Goal: Information Seeking & Learning: Compare options

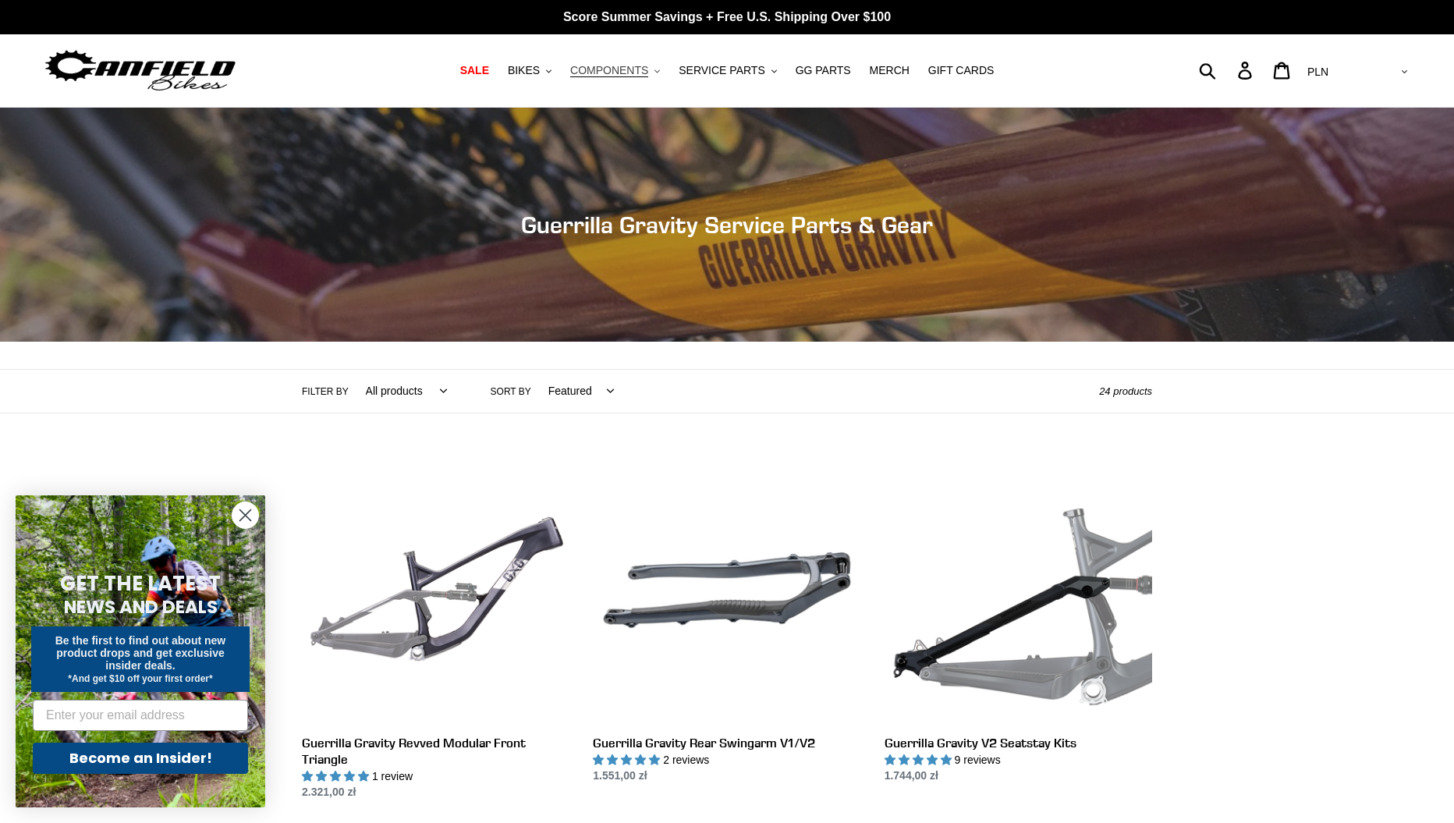
click at [619, 73] on span "COMPONENTS" at bounding box center [609, 70] width 78 height 13
click at [827, 68] on span "GG PARTS" at bounding box center [823, 70] width 55 height 13
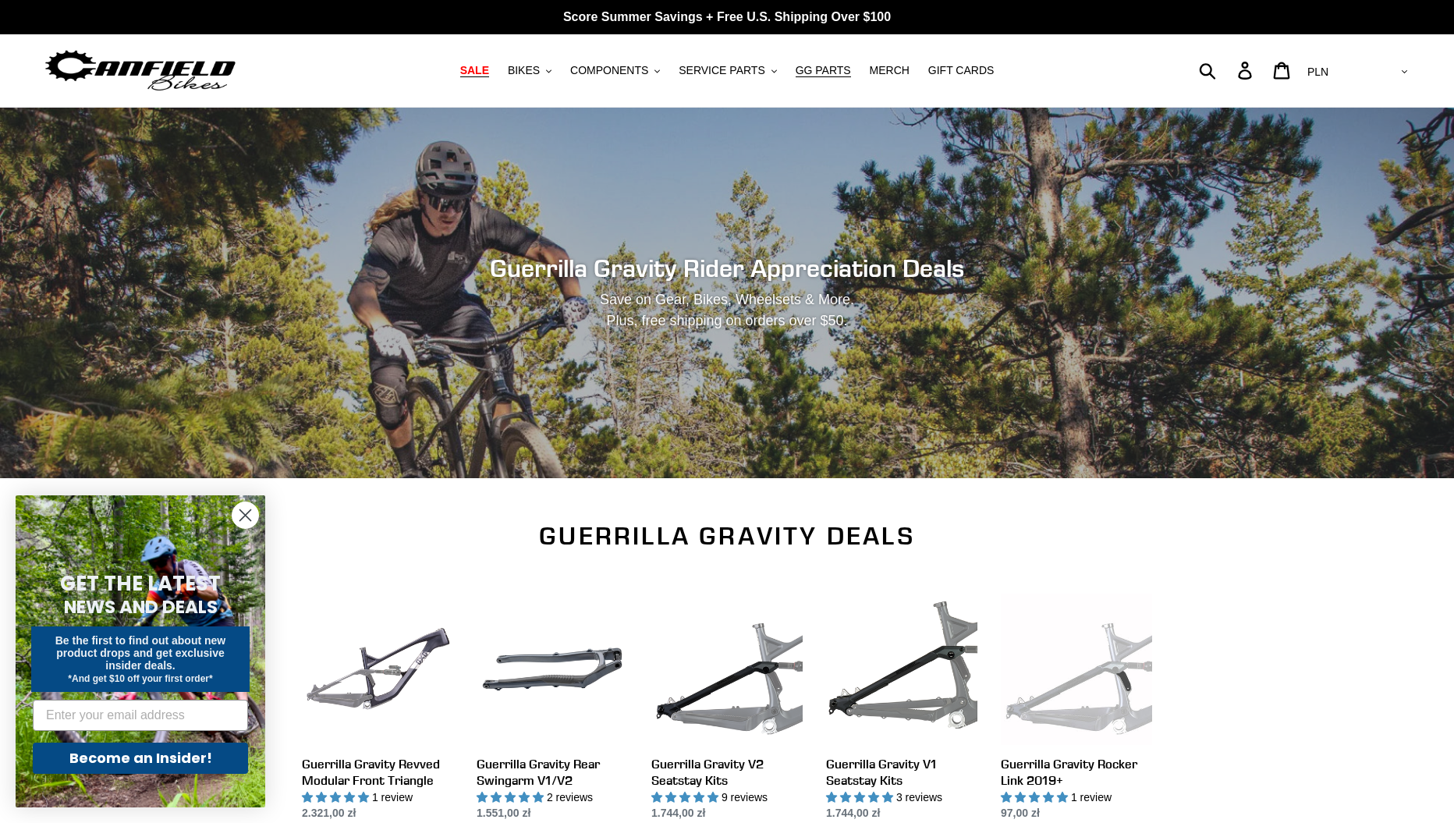
click at [488, 69] on span "SALE" at bounding box center [474, 70] width 29 height 13
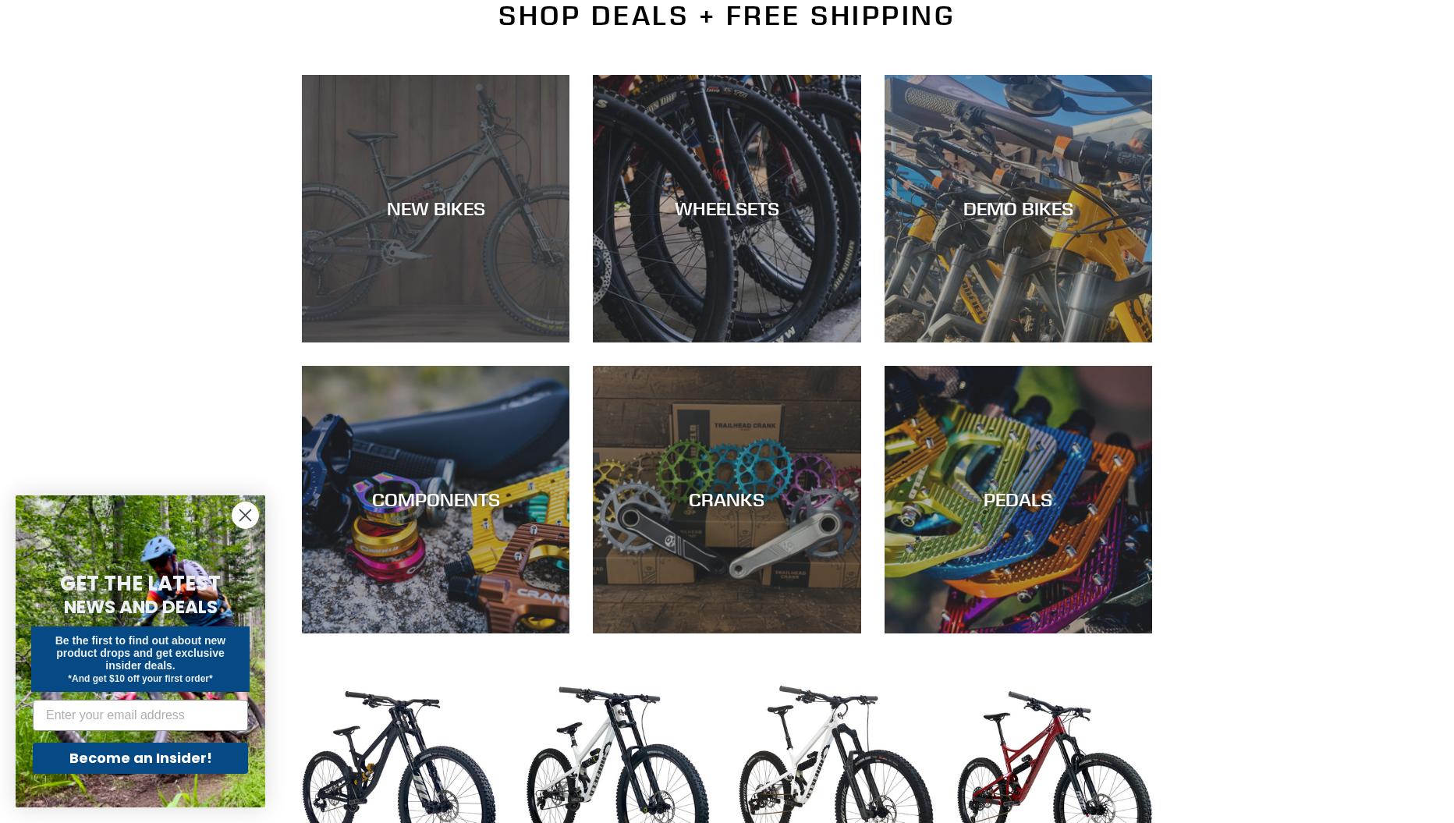
scroll to position [390, 0]
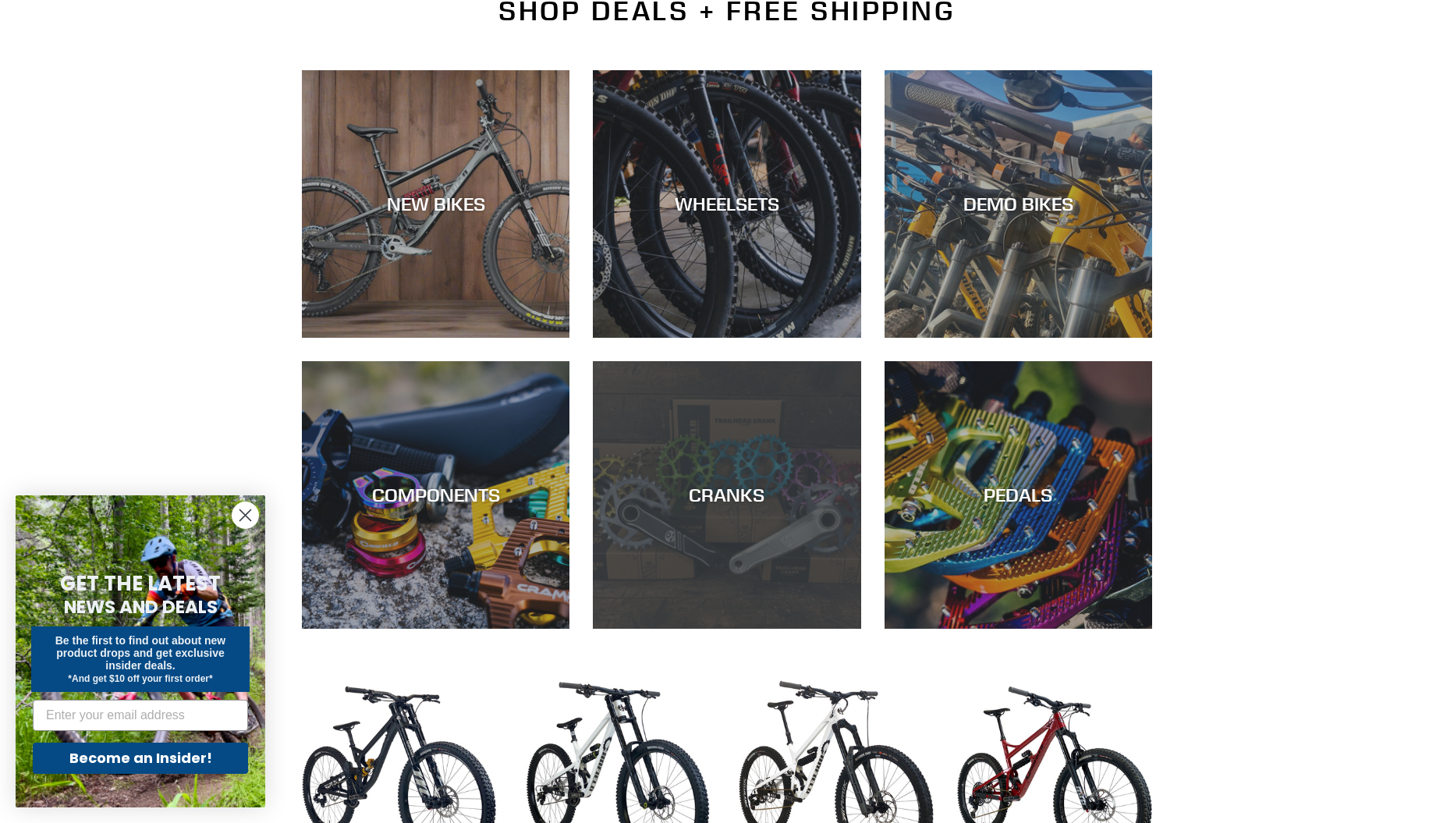
click at [748, 629] on div "CRANKS" at bounding box center [727, 629] width 268 height 0
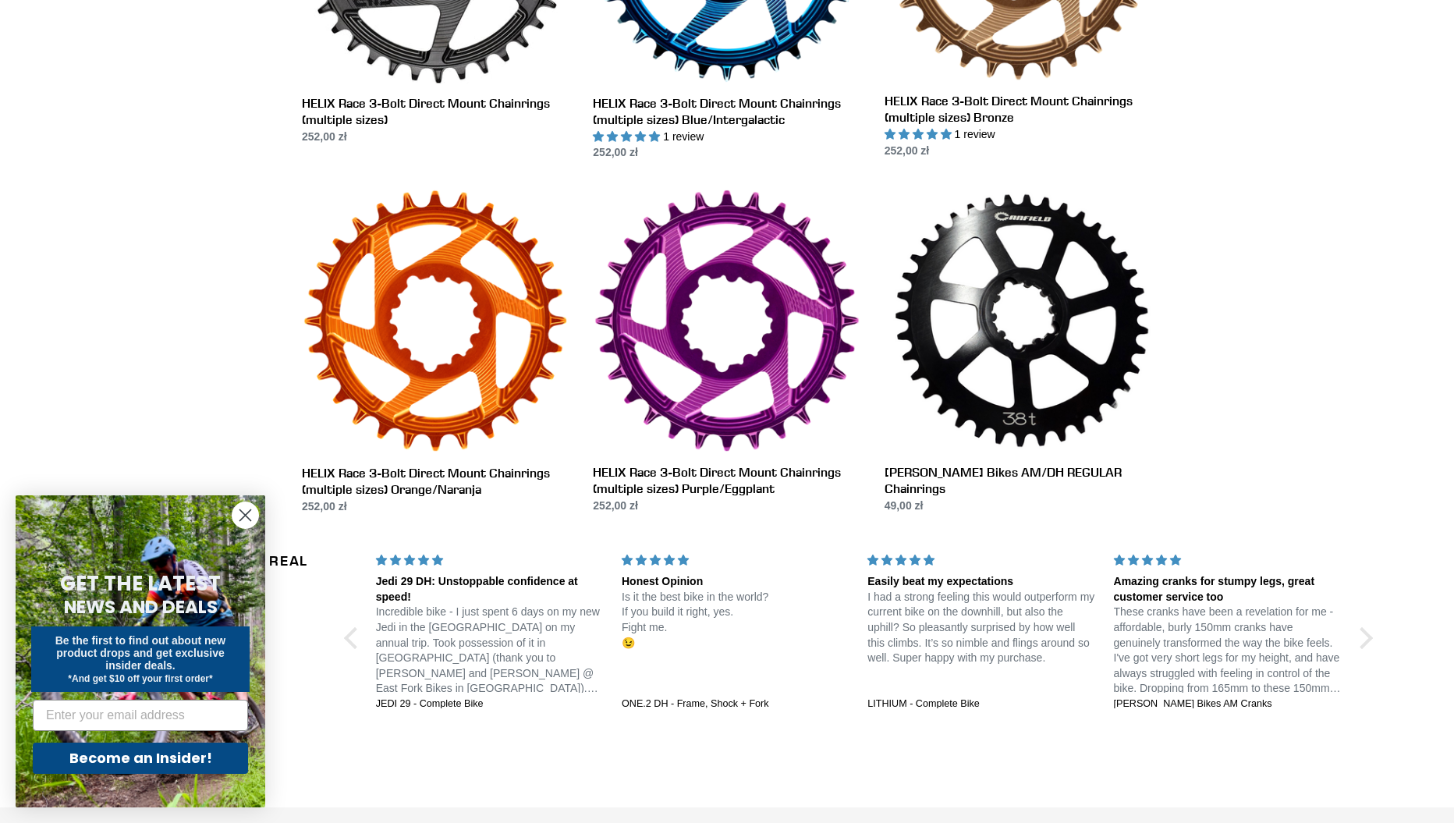
scroll to position [1291, 0]
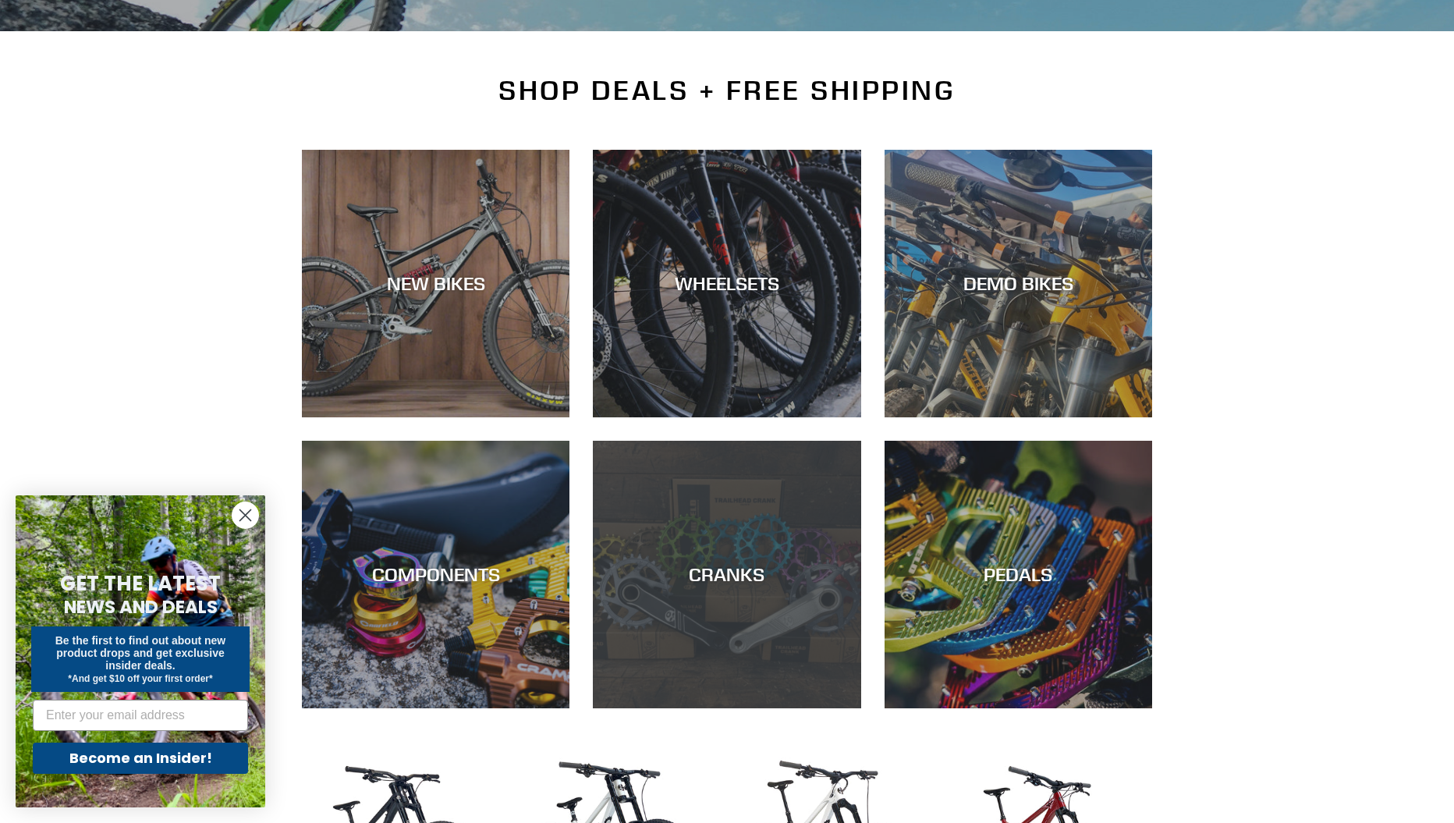
scroll to position [234, 0]
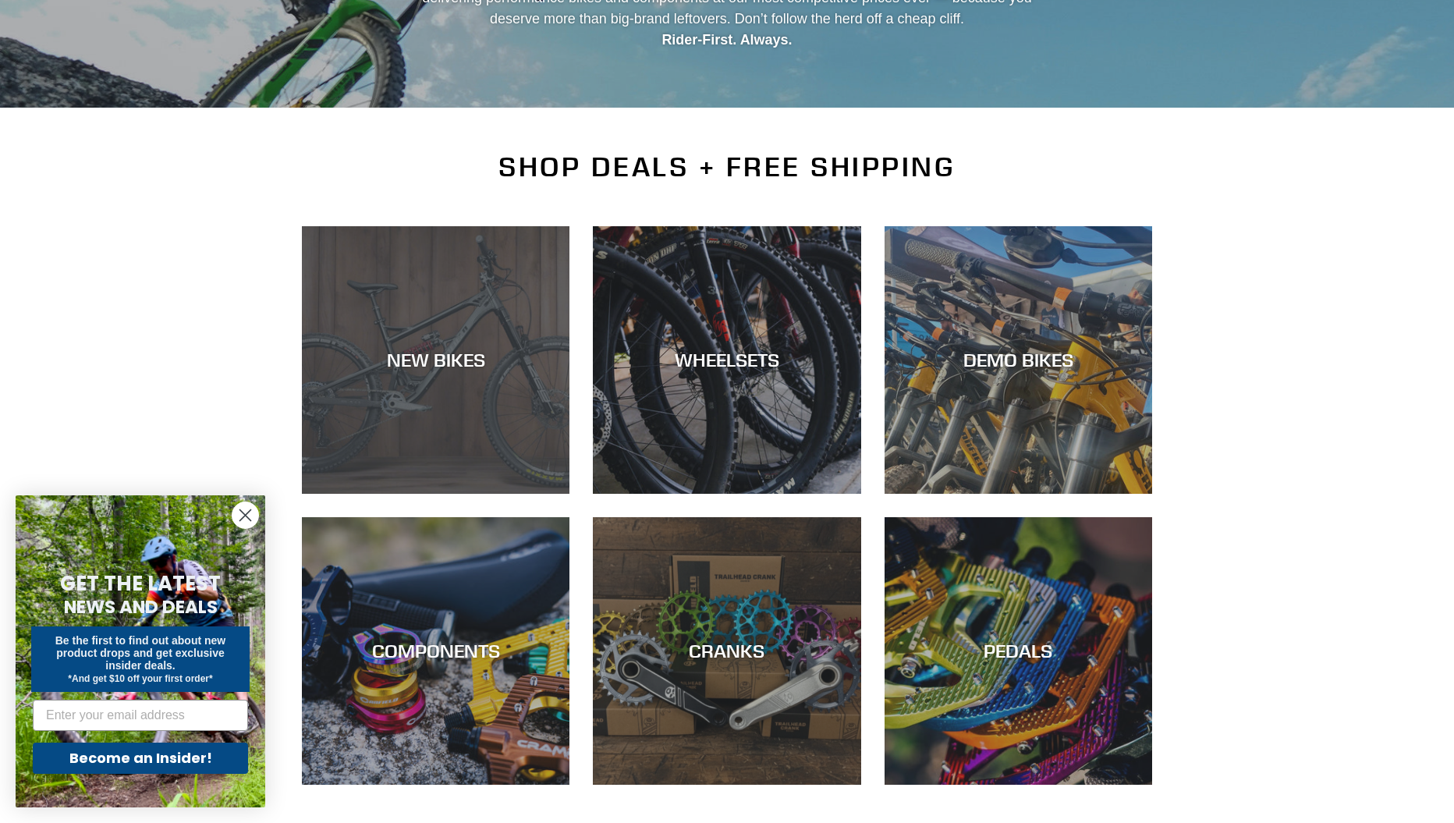
click at [421, 362] on div "NEW BIKES" at bounding box center [436, 360] width 268 height 23
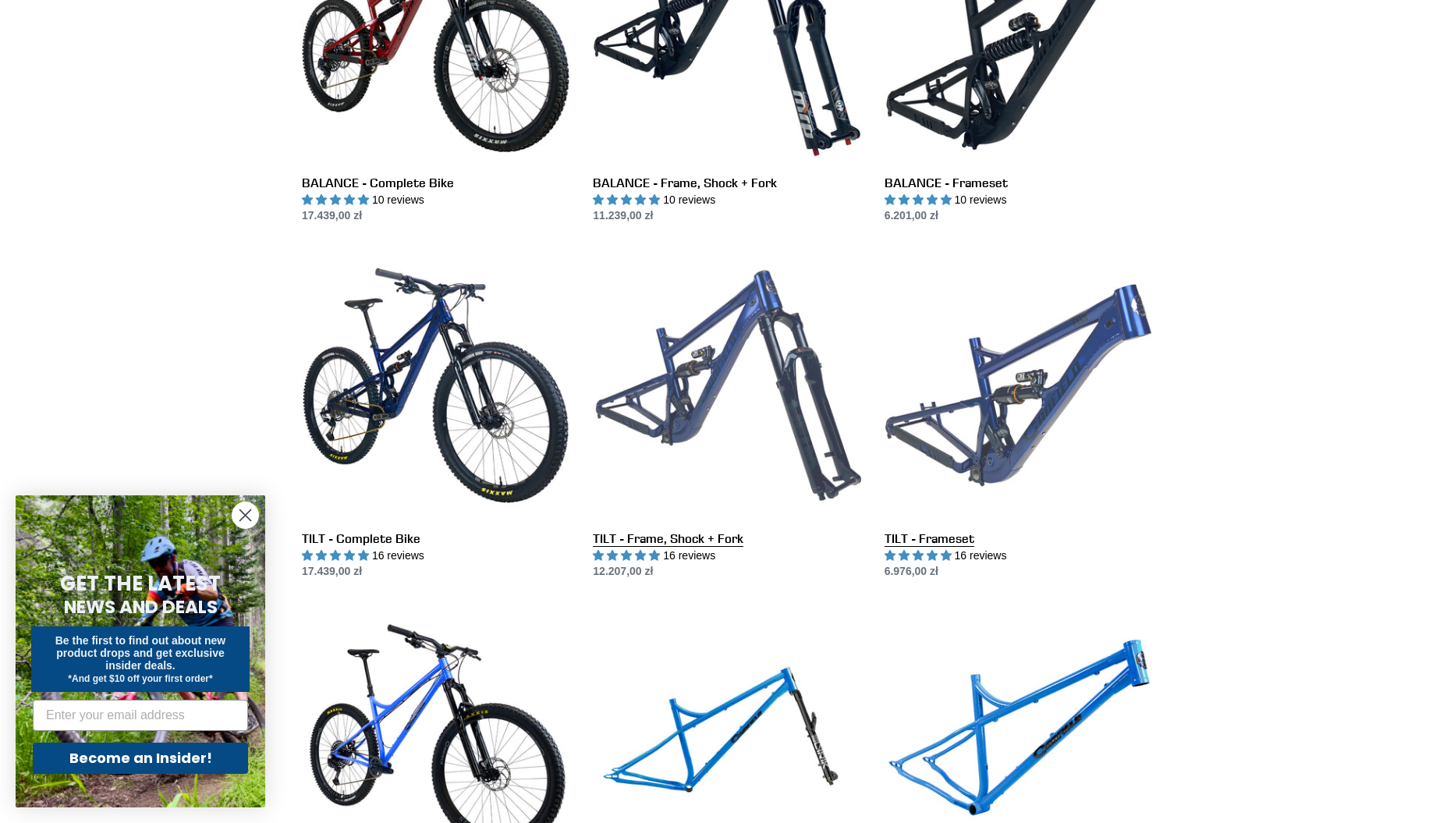
scroll to position [1405, 0]
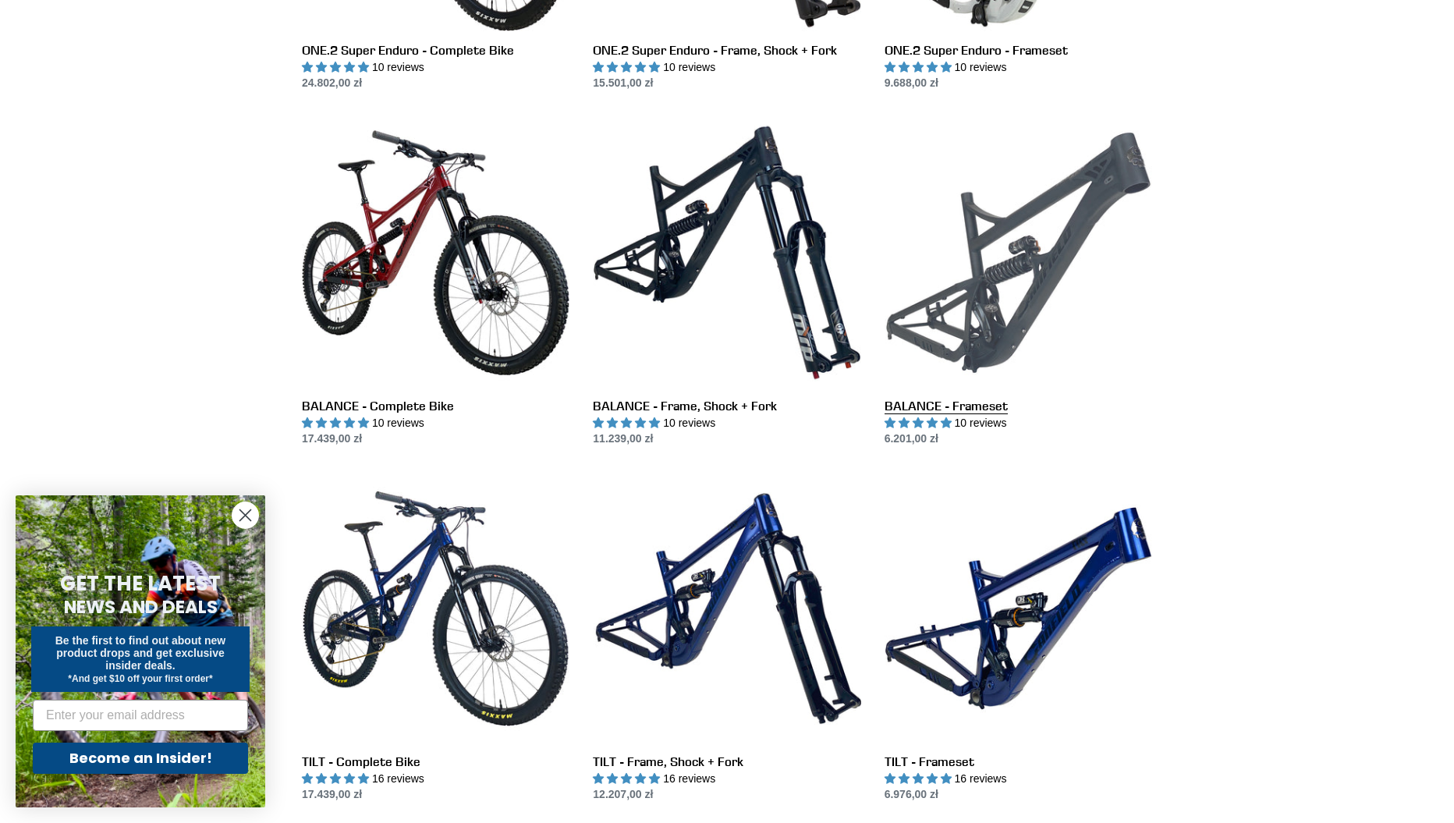
click at [1035, 257] on link "BALANCE - Frameset" at bounding box center [1019, 283] width 268 height 328
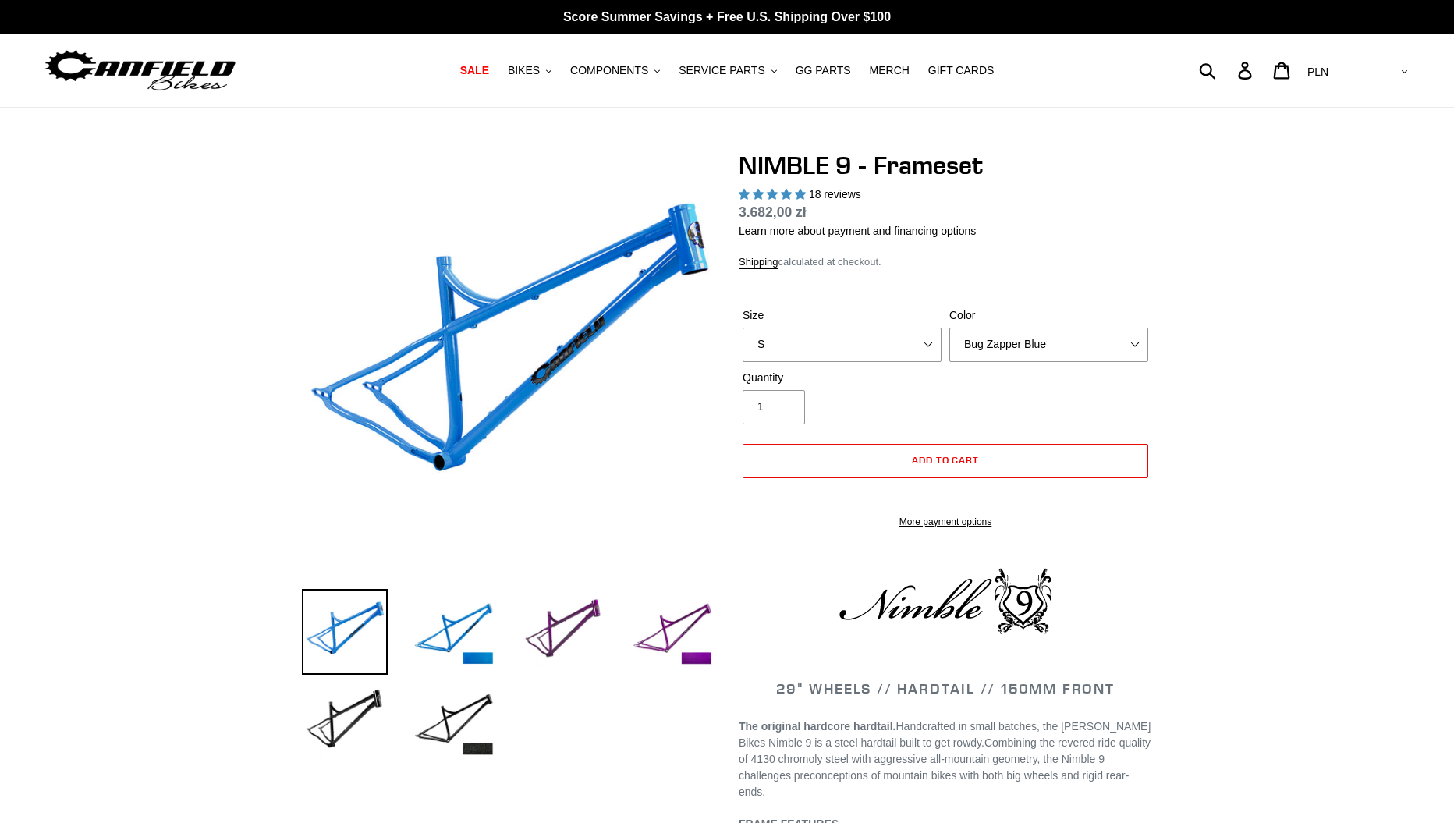
select select "highest-rating"
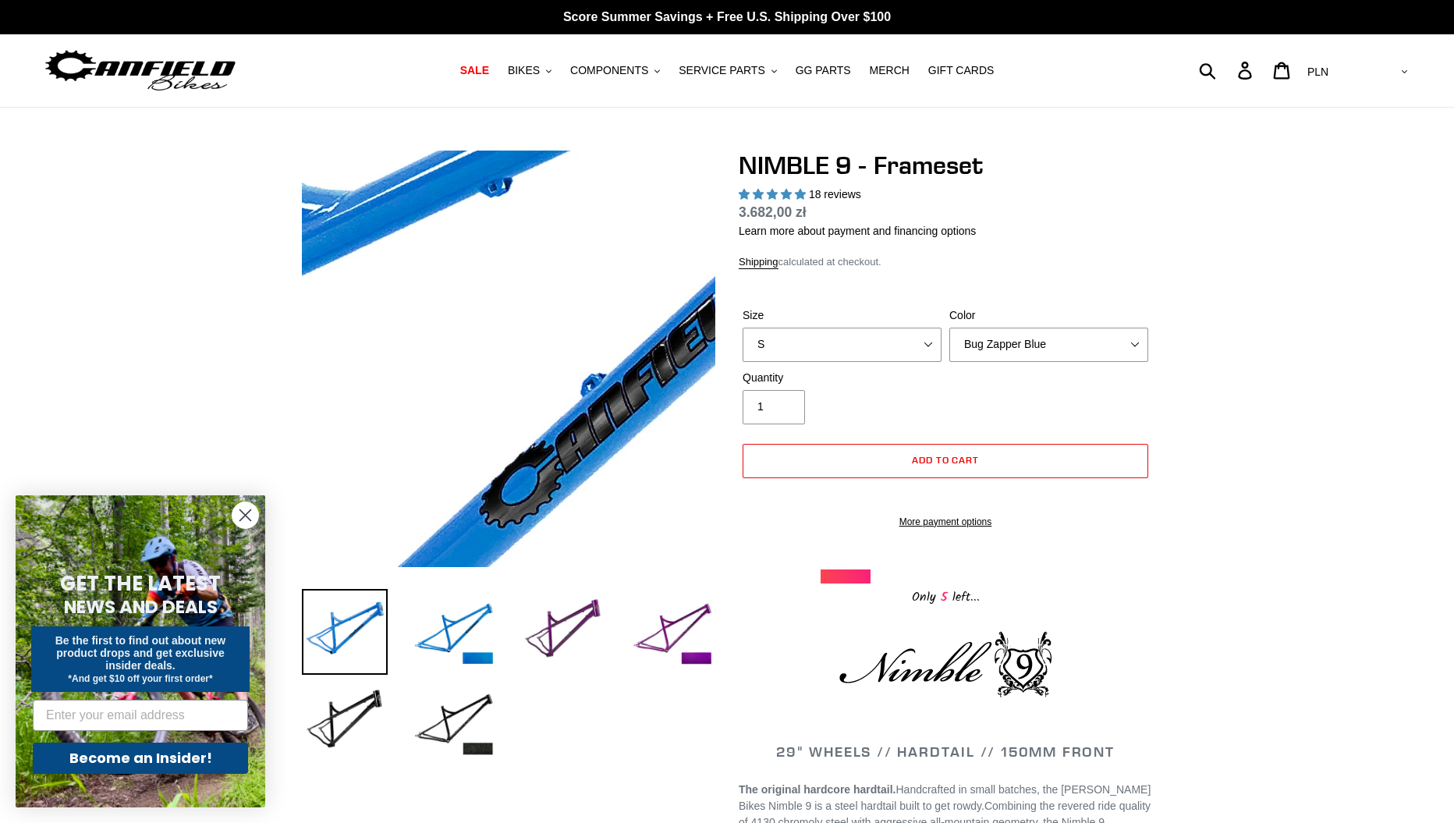
scroll to position [78, 0]
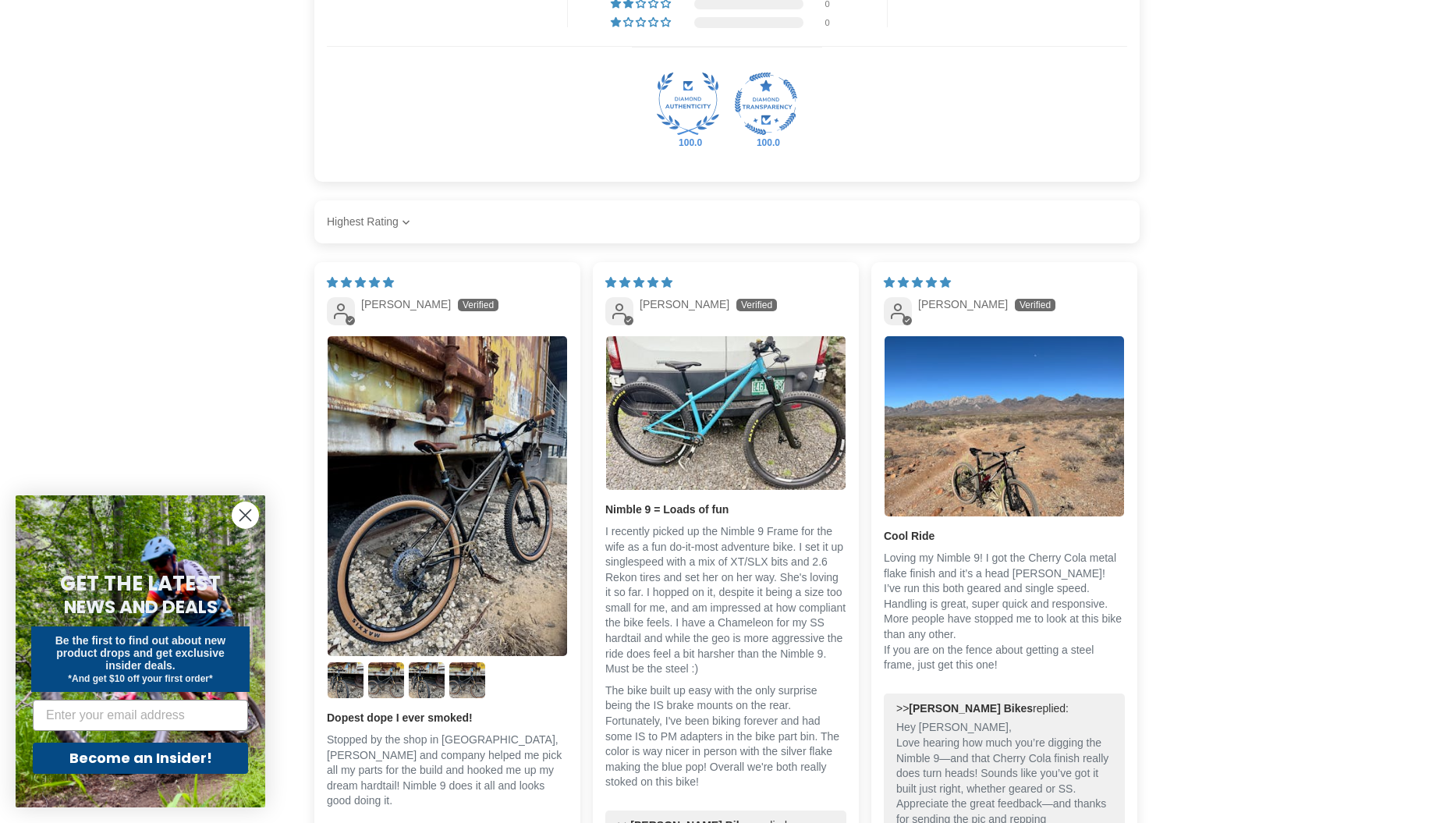
scroll to position [2263, 0]
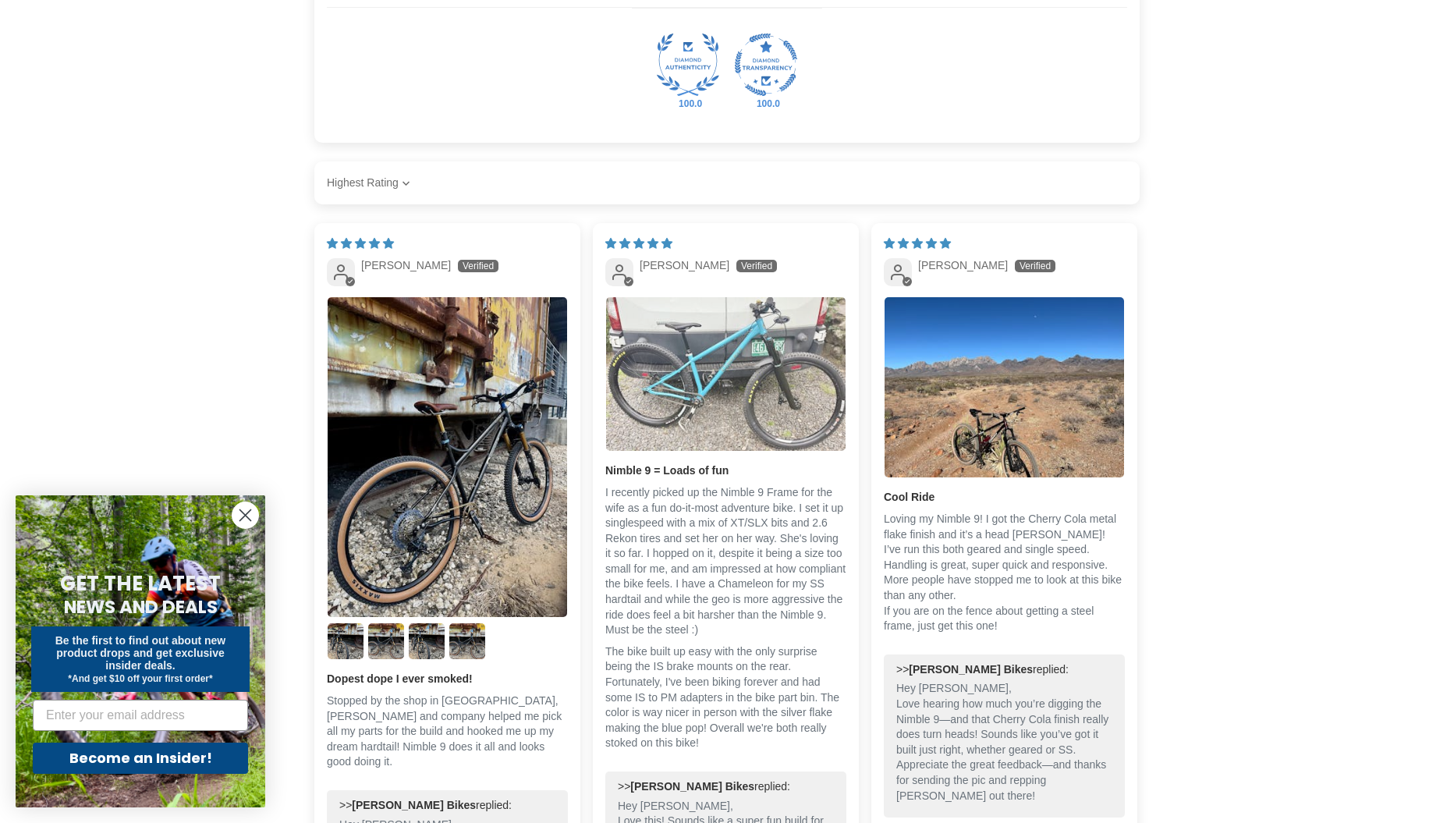
click at [707, 381] on img "Link to user picture 1" at bounding box center [726, 373] width 240 height 153
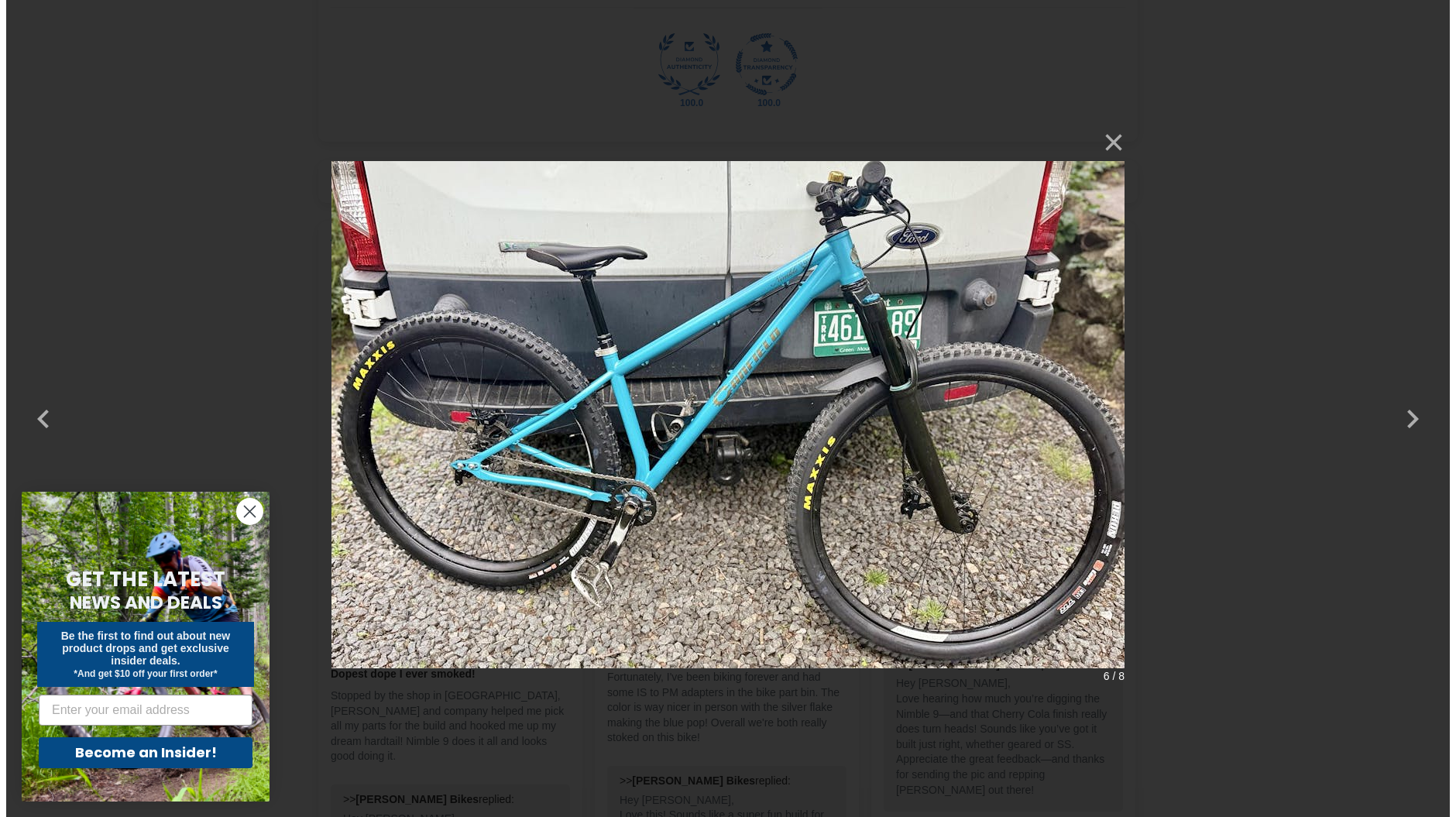
scroll to position [0, 0]
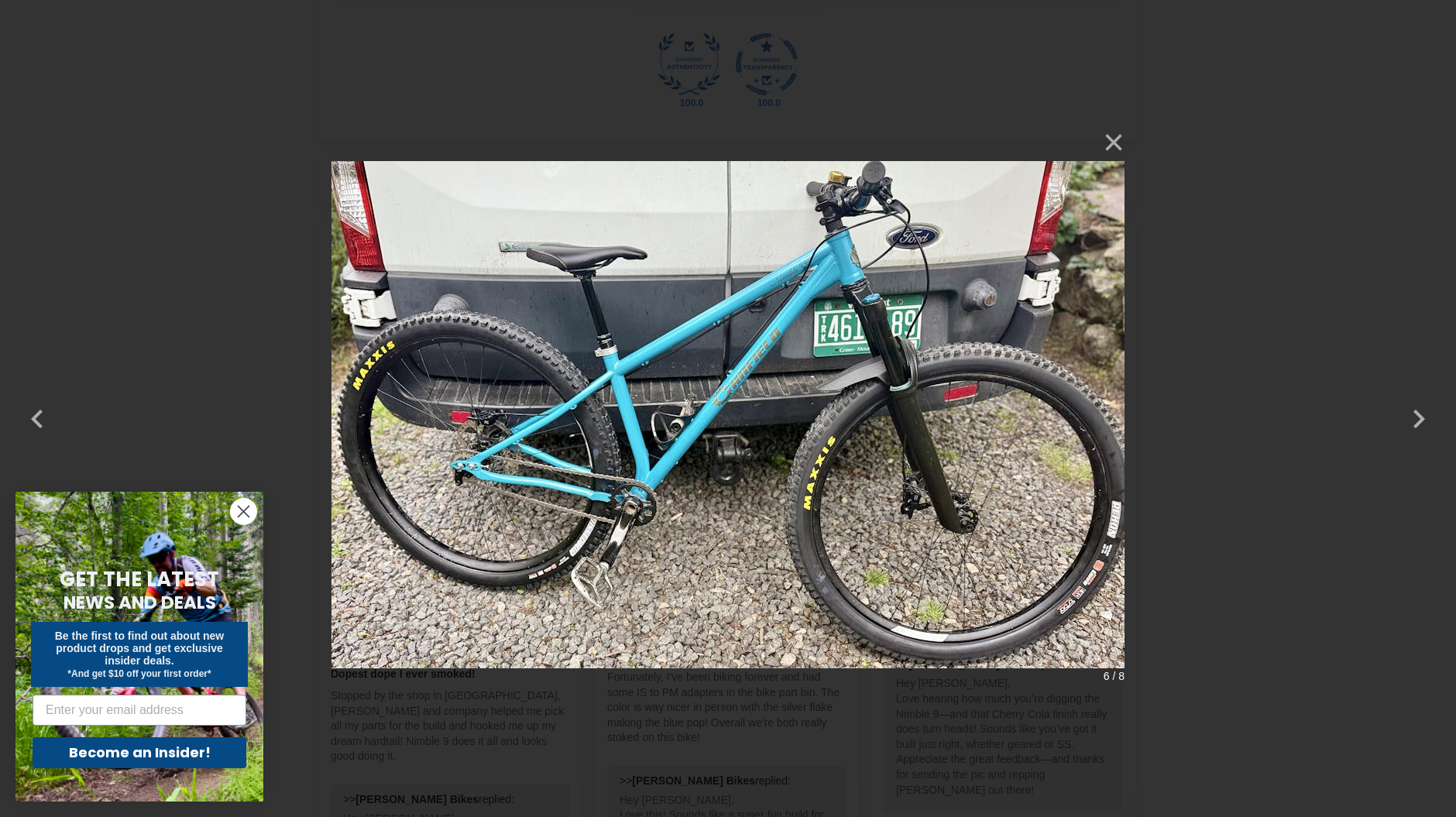
click at [1230, 196] on div "× 6 / 8 Loading..." at bounding box center [728, 408] width 1456 height 817
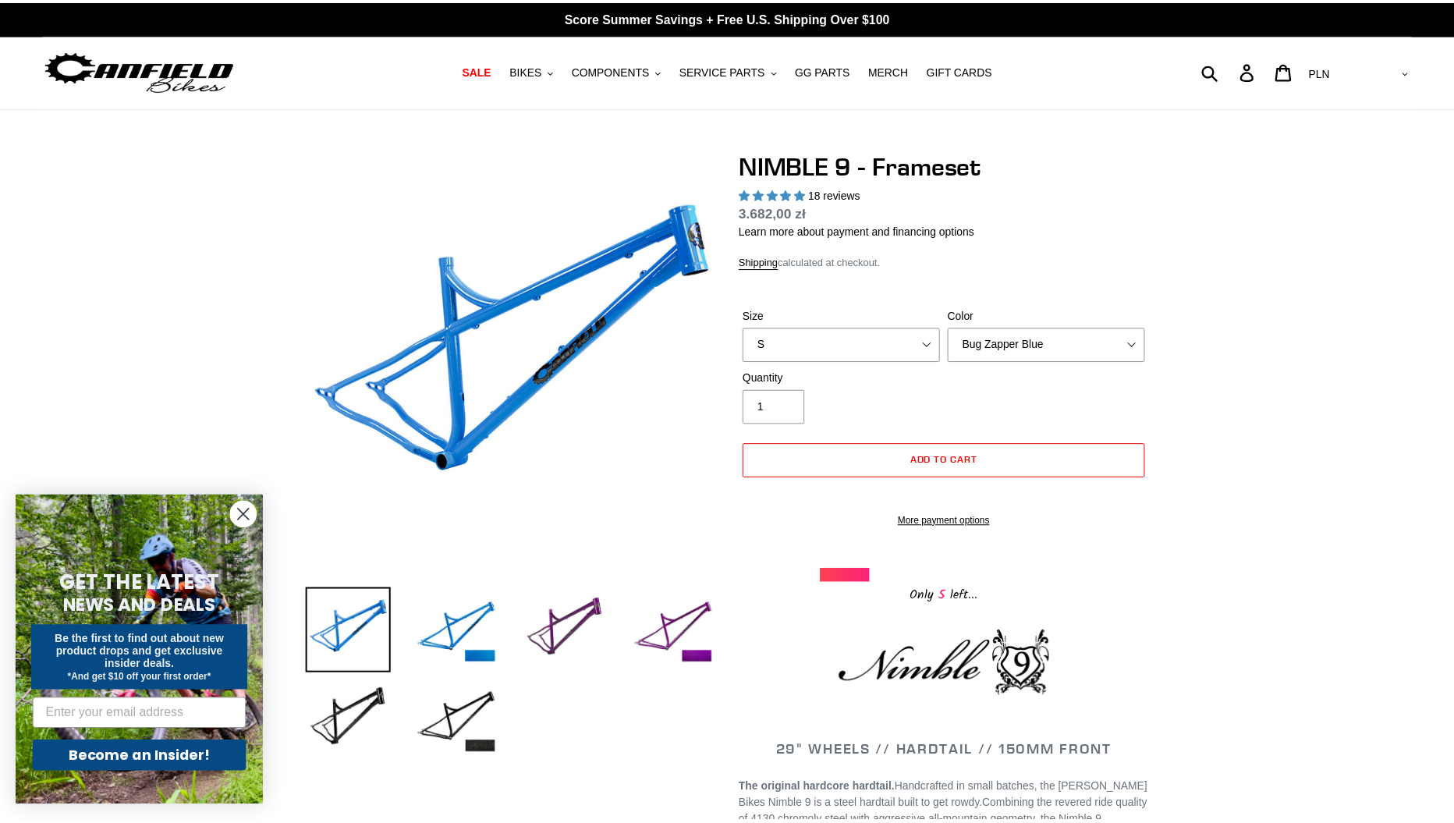
scroll to position [2263, 0]
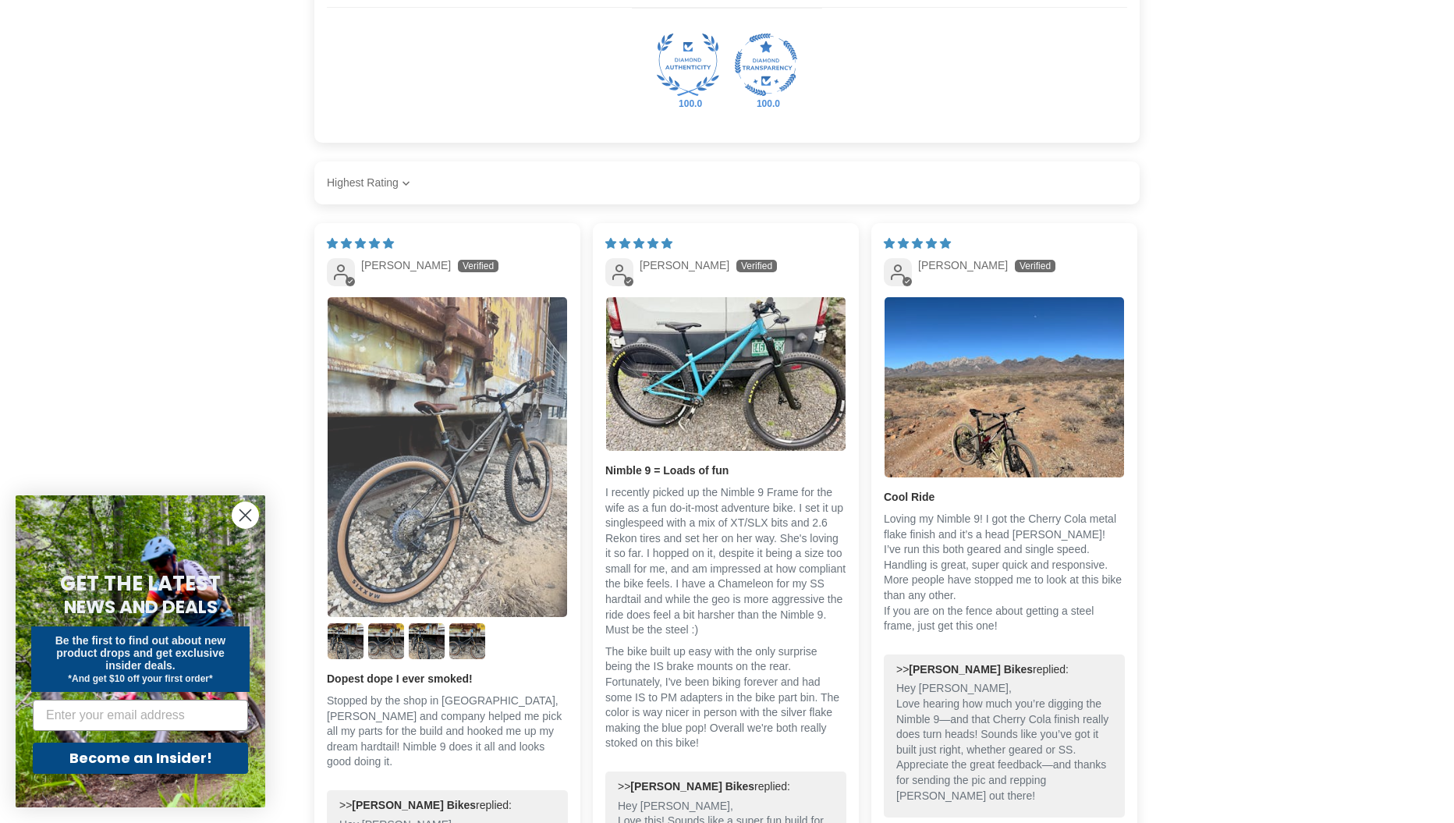
click at [450, 506] on img "Link to user picture 1" at bounding box center [448, 457] width 240 height 320
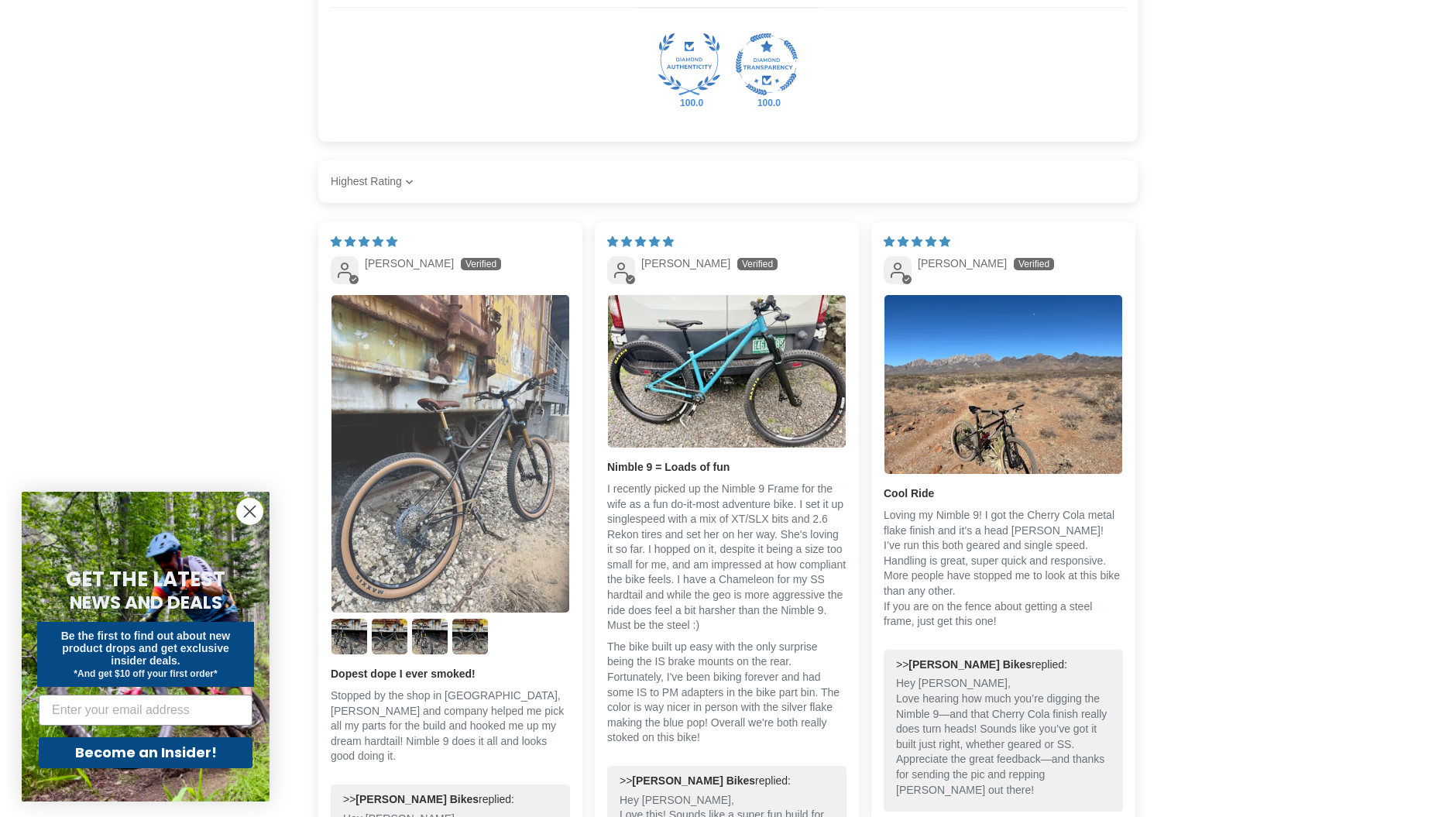
scroll to position [0, 0]
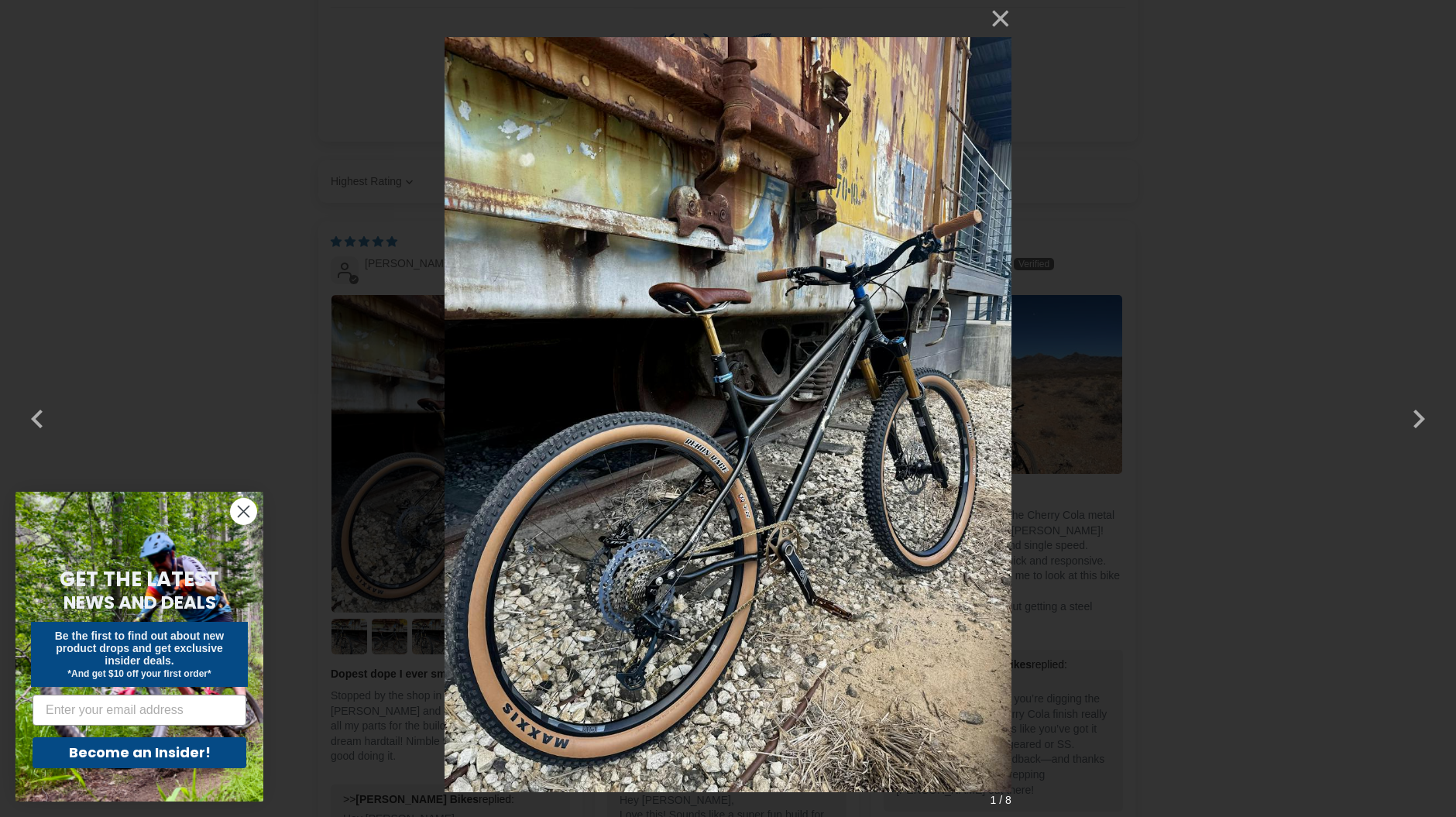
click at [659, 509] on img at bounding box center [728, 408] width 566 height 817
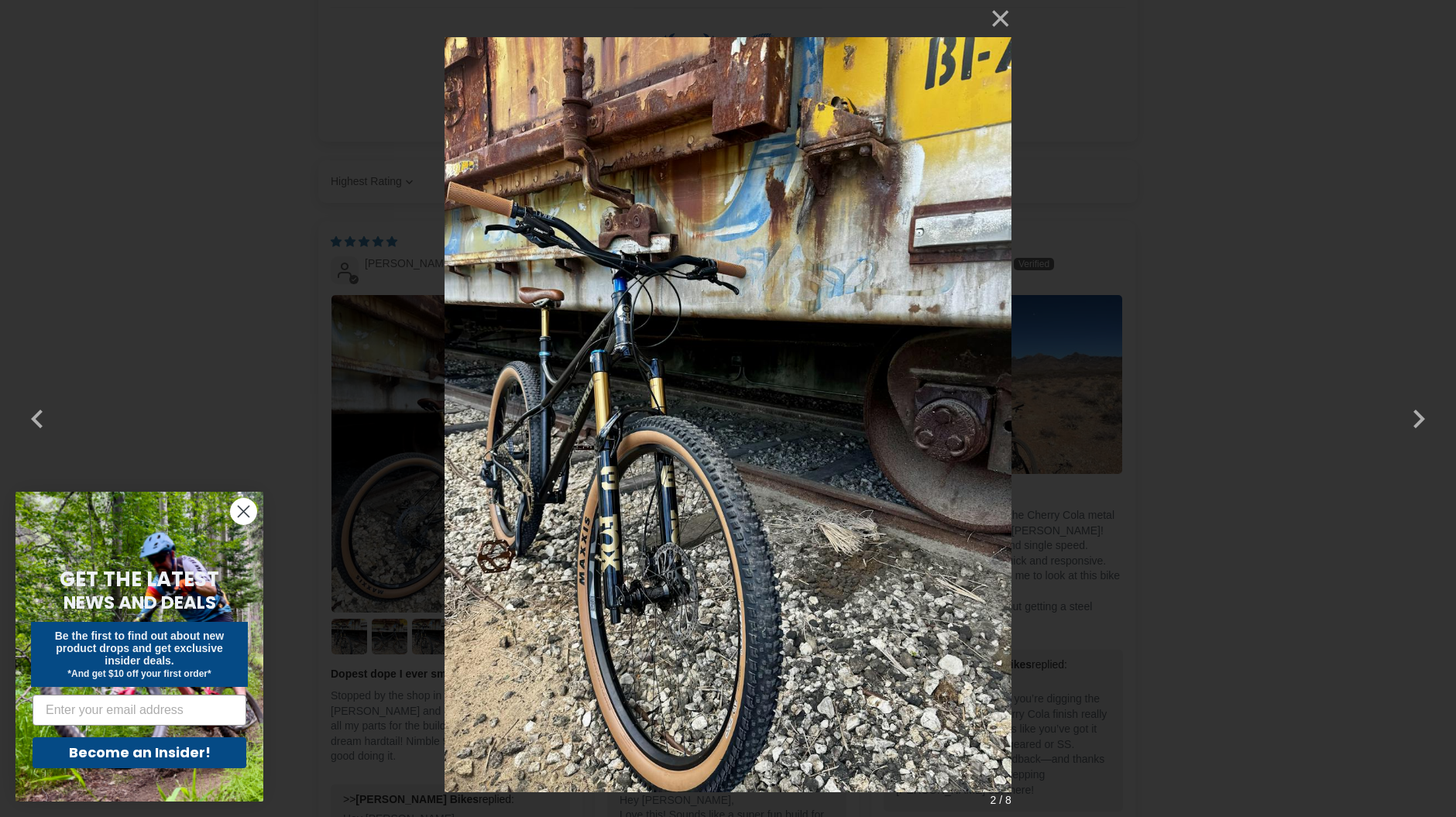
click at [726, 520] on img at bounding box center [728, 408] width 566 height 817
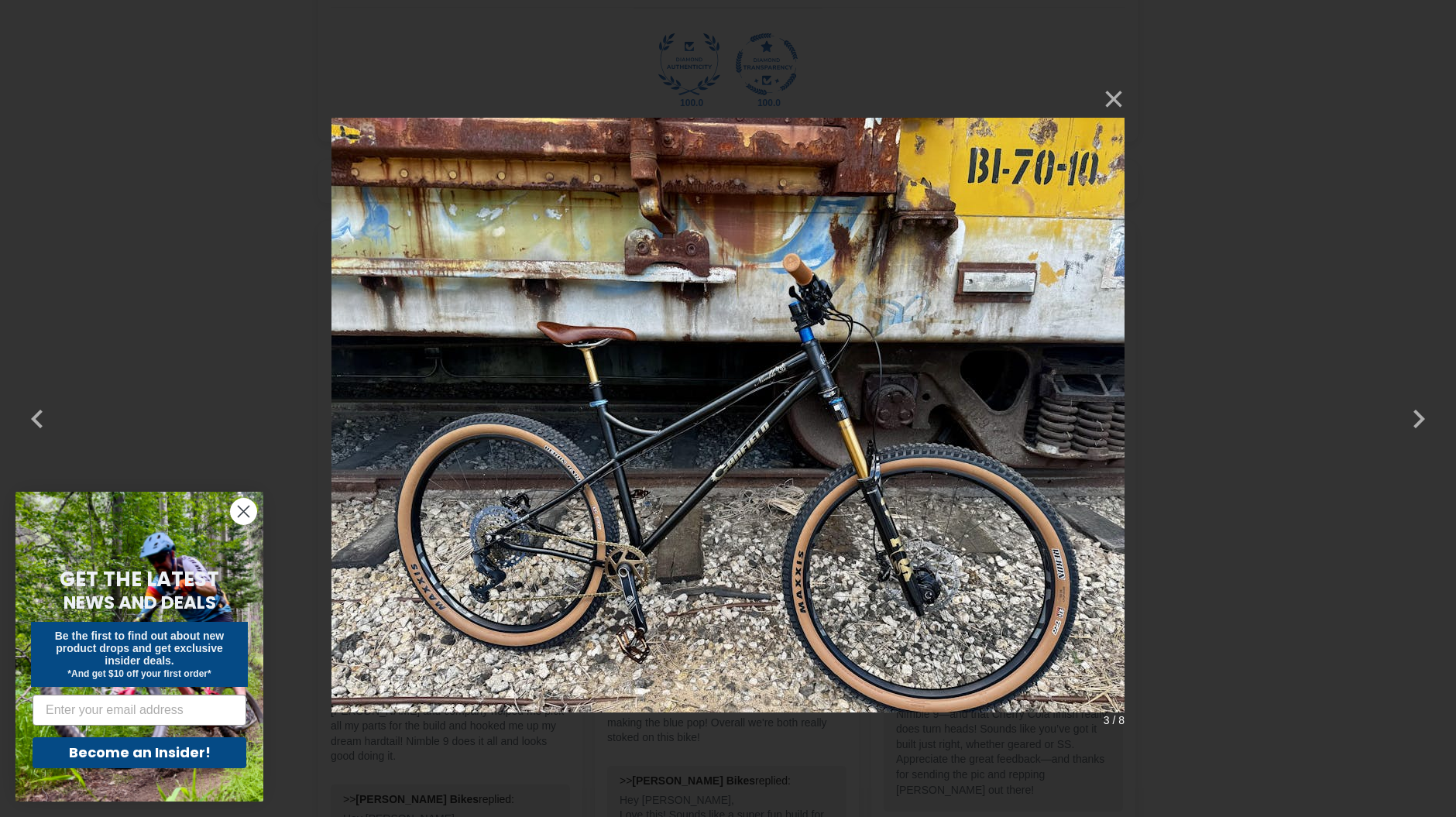
click at [732, 519] on img at bounding box center [728, 409] width 793 height 657
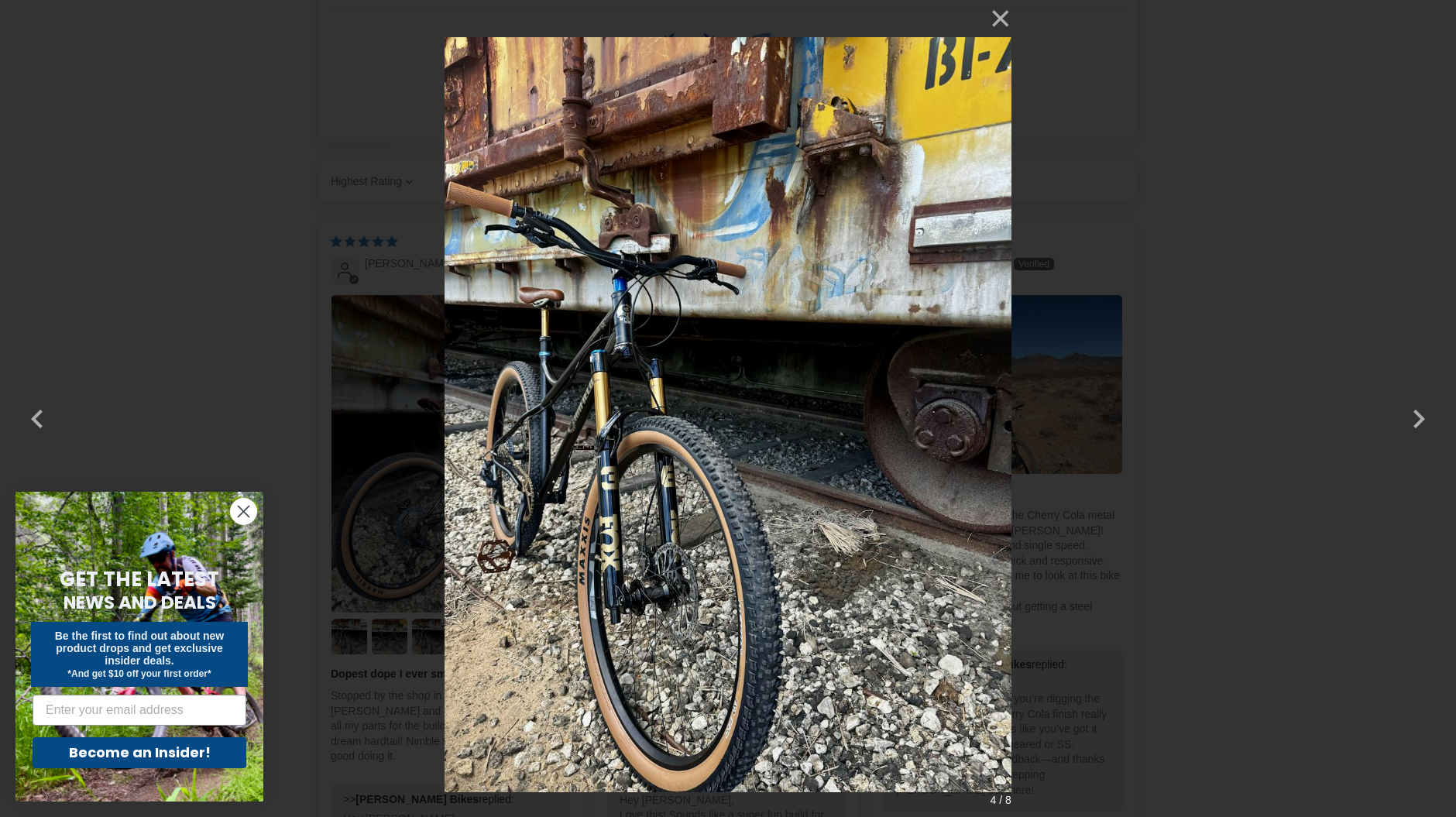
click at [1306, 562] on div "× 4 / 8" at bounding box center [728, 408] width 1456 height 817
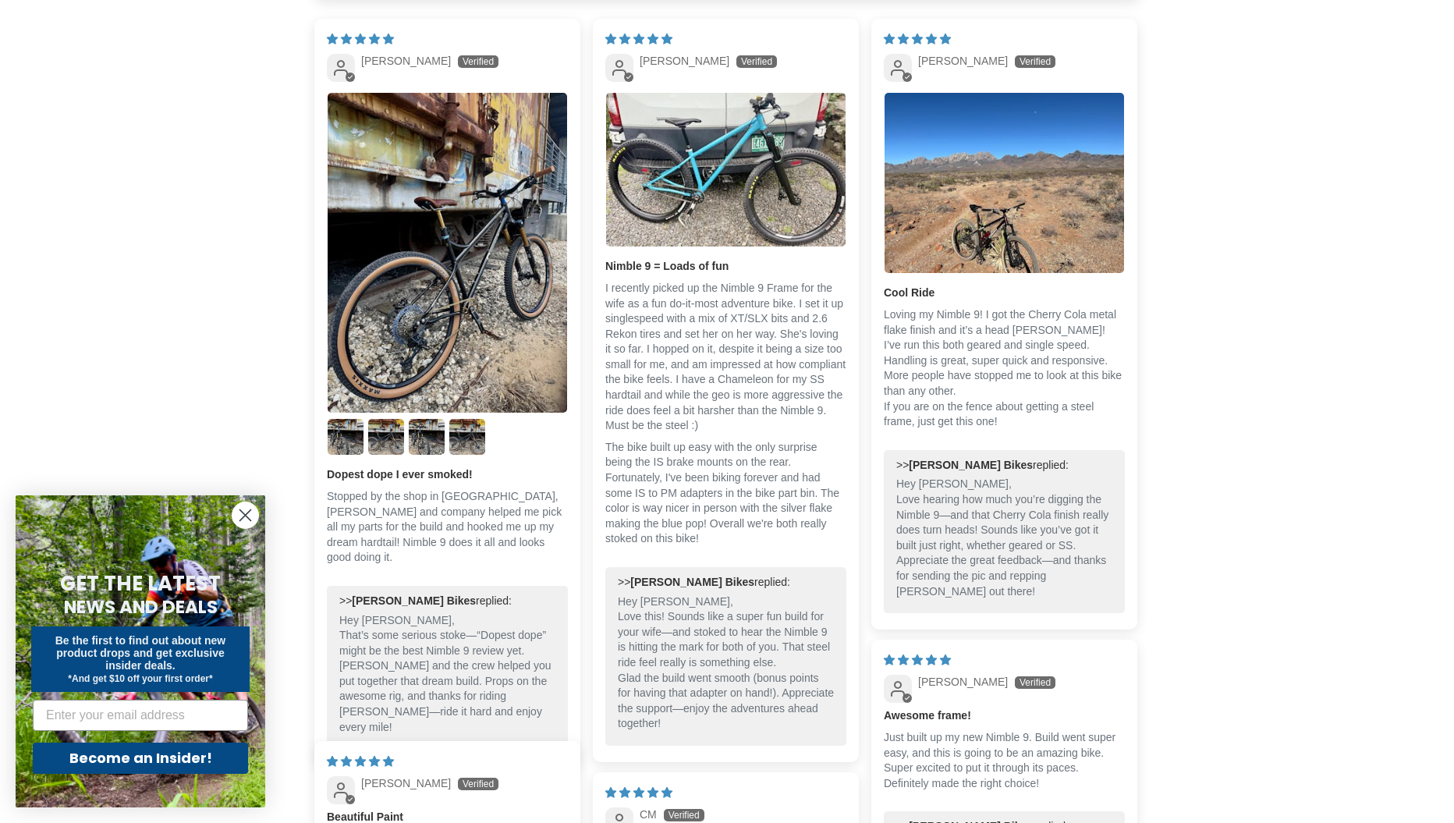
scroll to position [2497, 0]
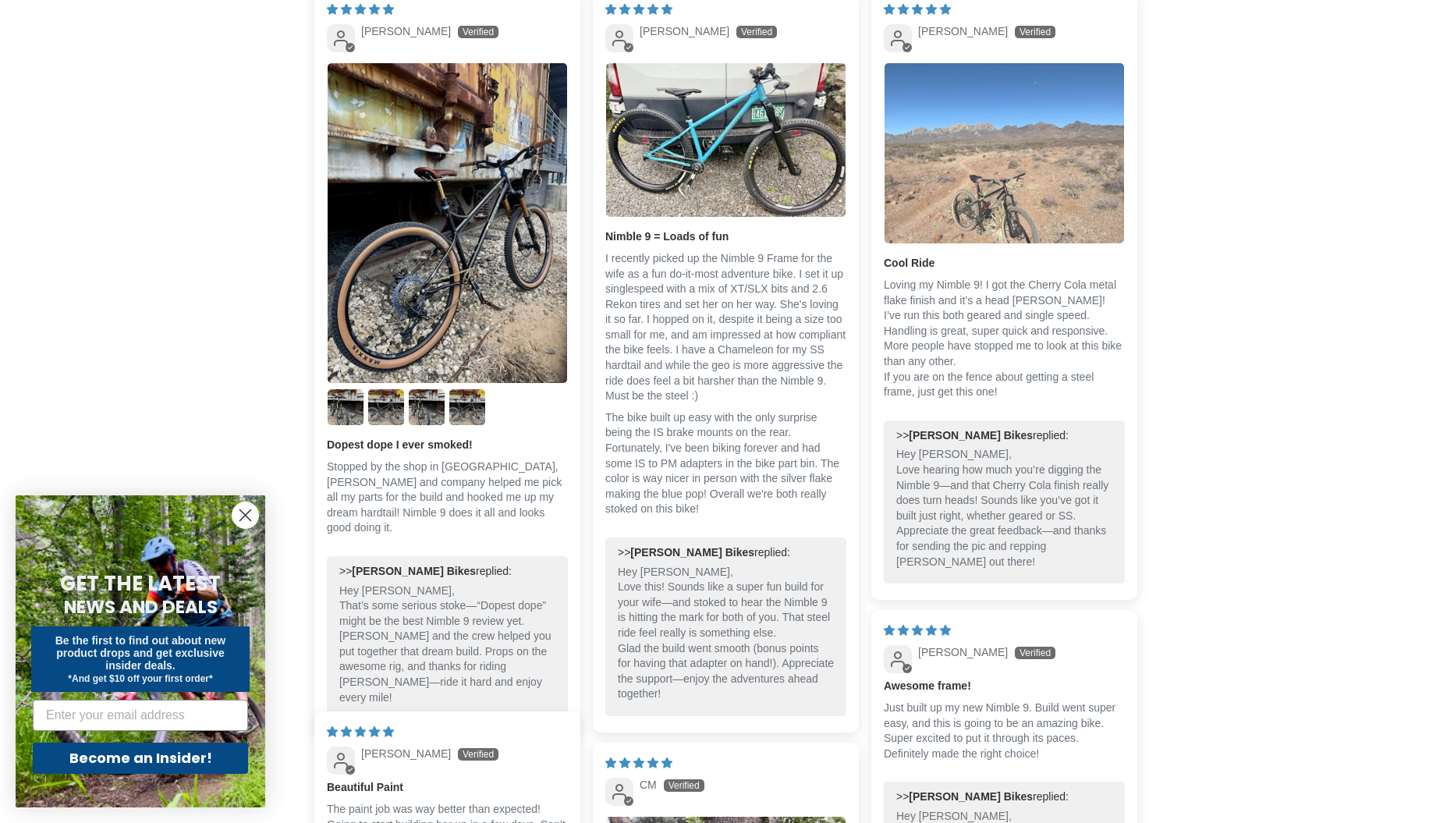
click at [1004, 220] on img "Link to user picture 1" at bounding box center [1005, 152] width 240 height 179
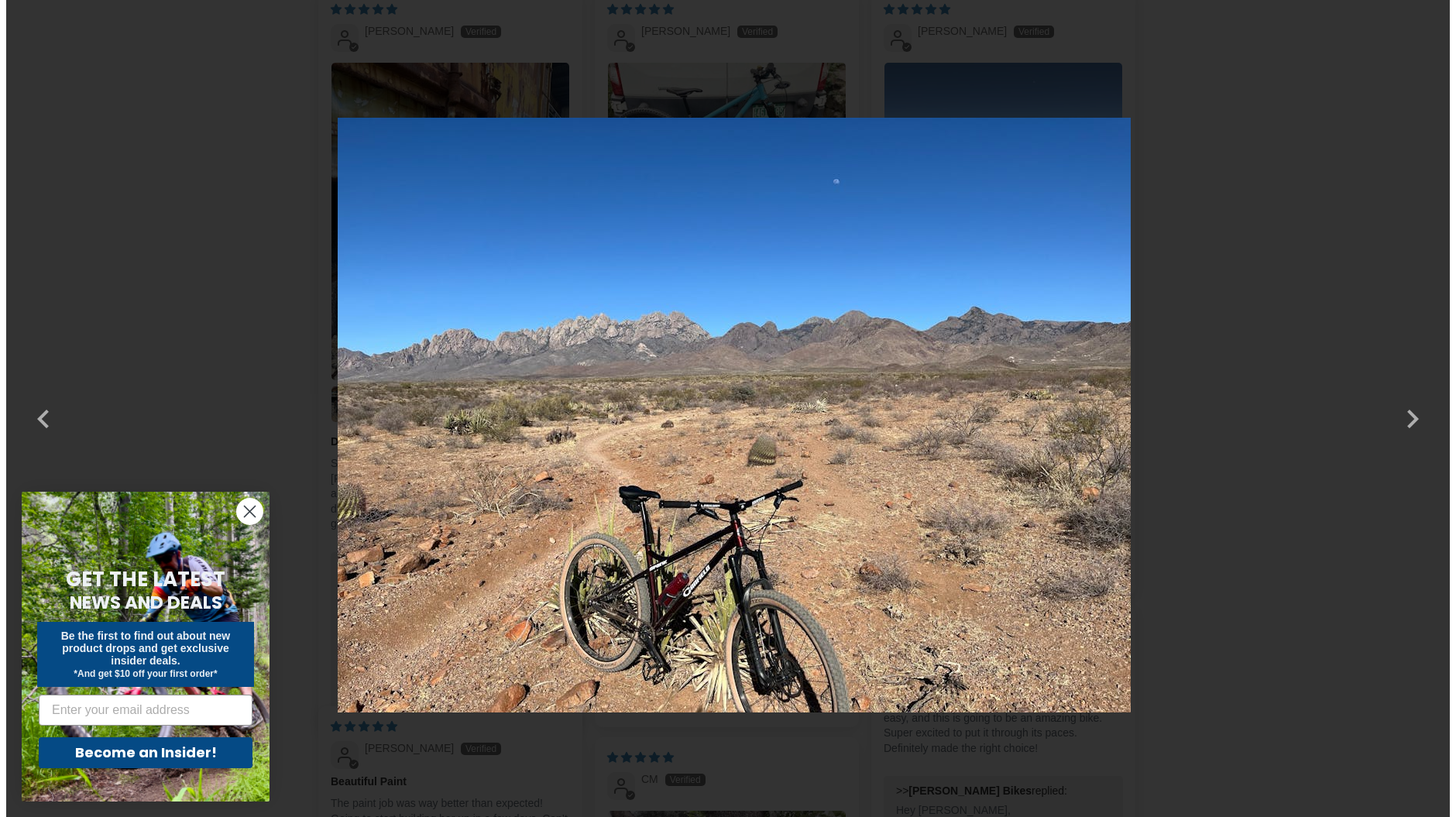
scroll to position [0, 0]
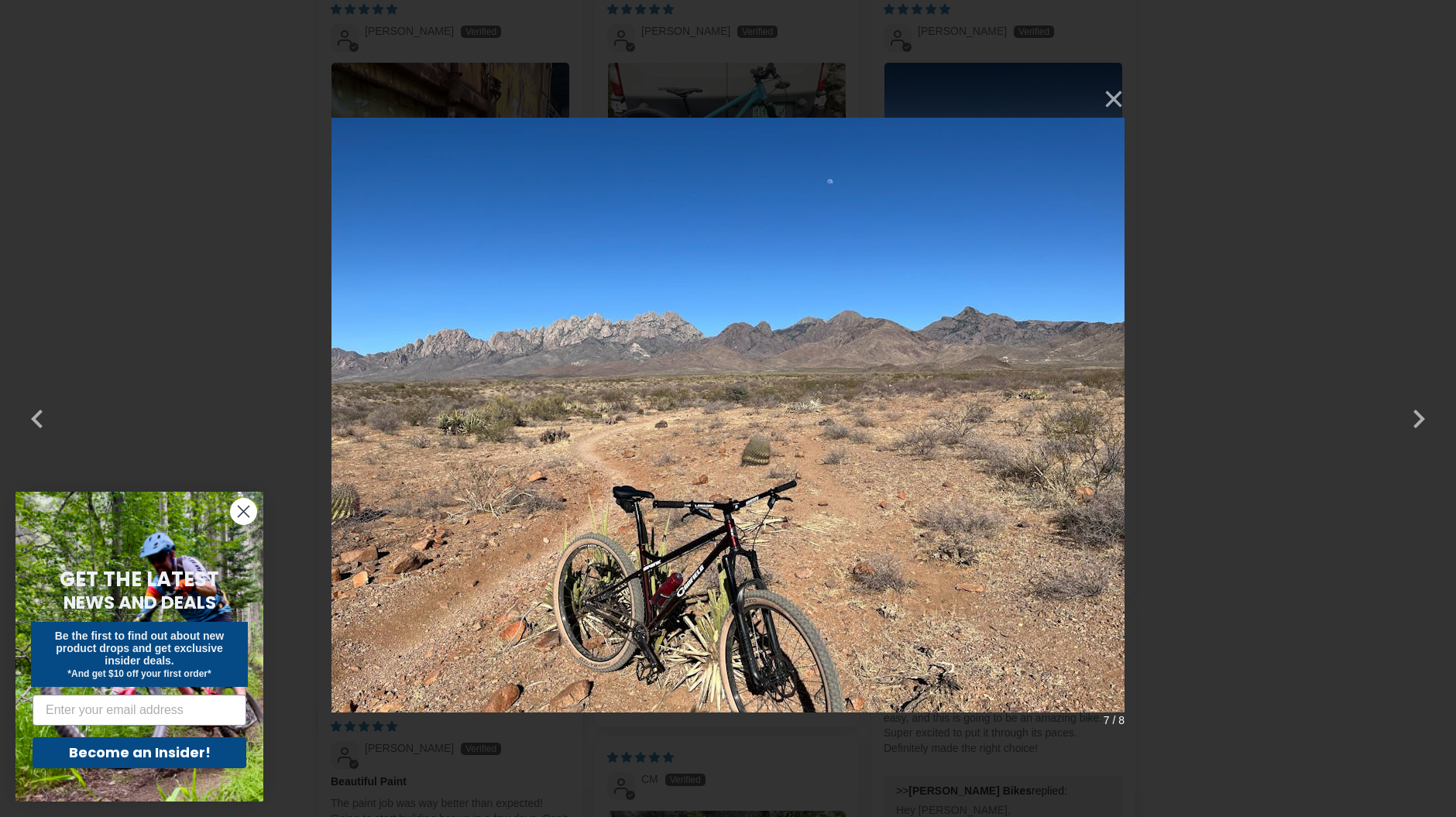
click at [782, 498] on img at bounding box center [728, 409] width 793 height 657
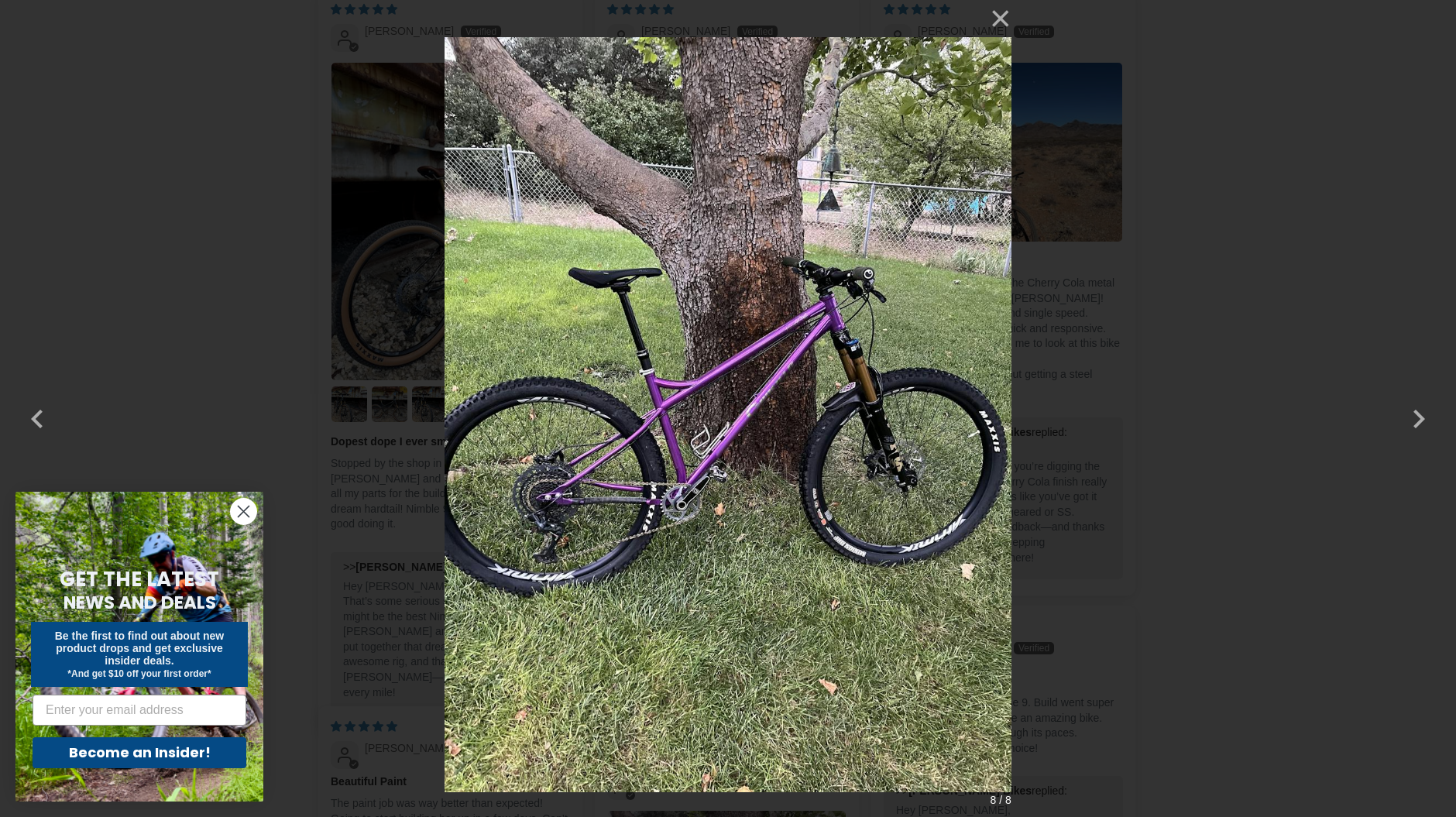
click at [890, 515] on img at bounding box center [728, 408] width 566 height 817
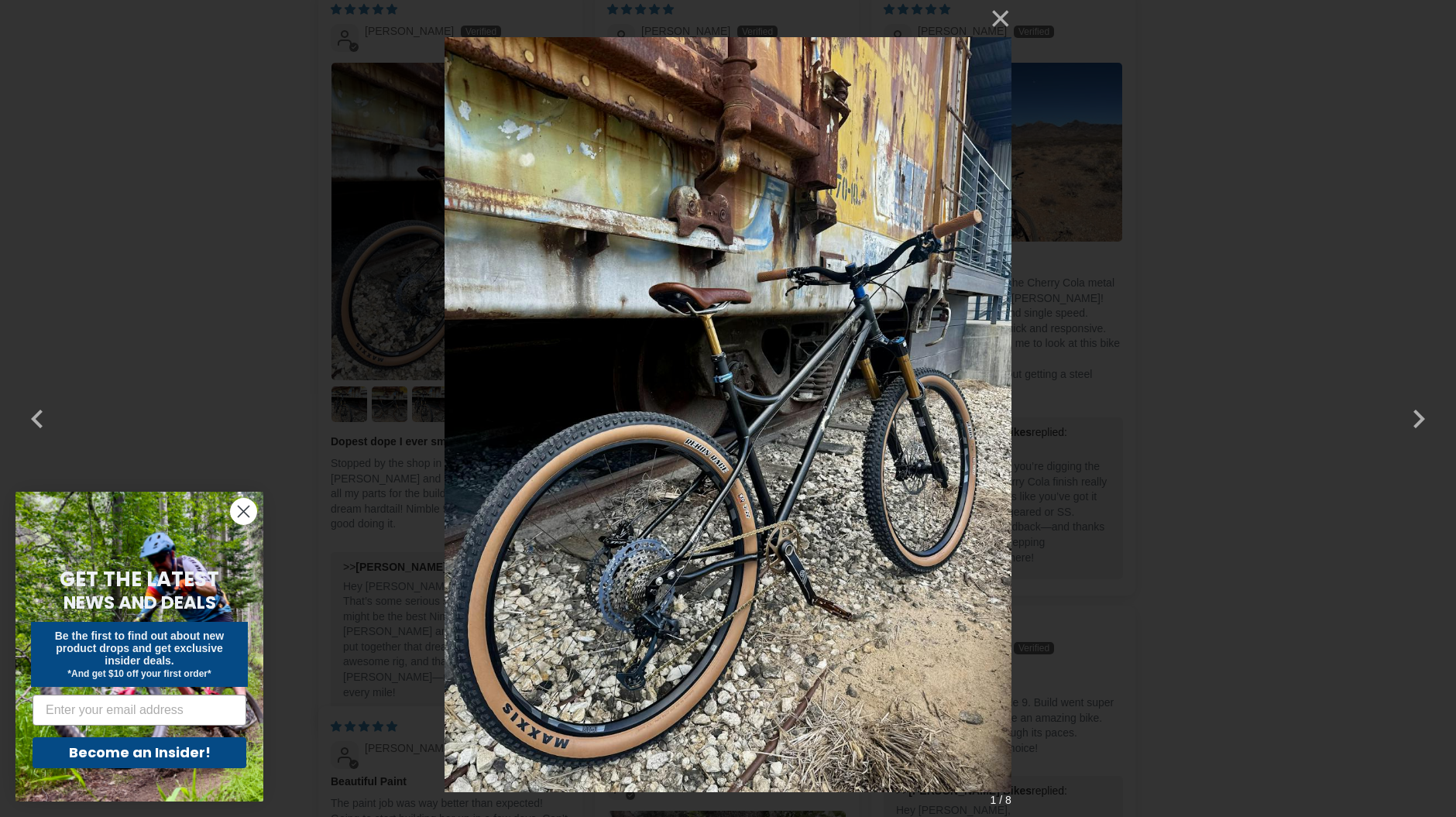
click at [815, 507] on img at bounding box center [728, 408] width 566 height 817
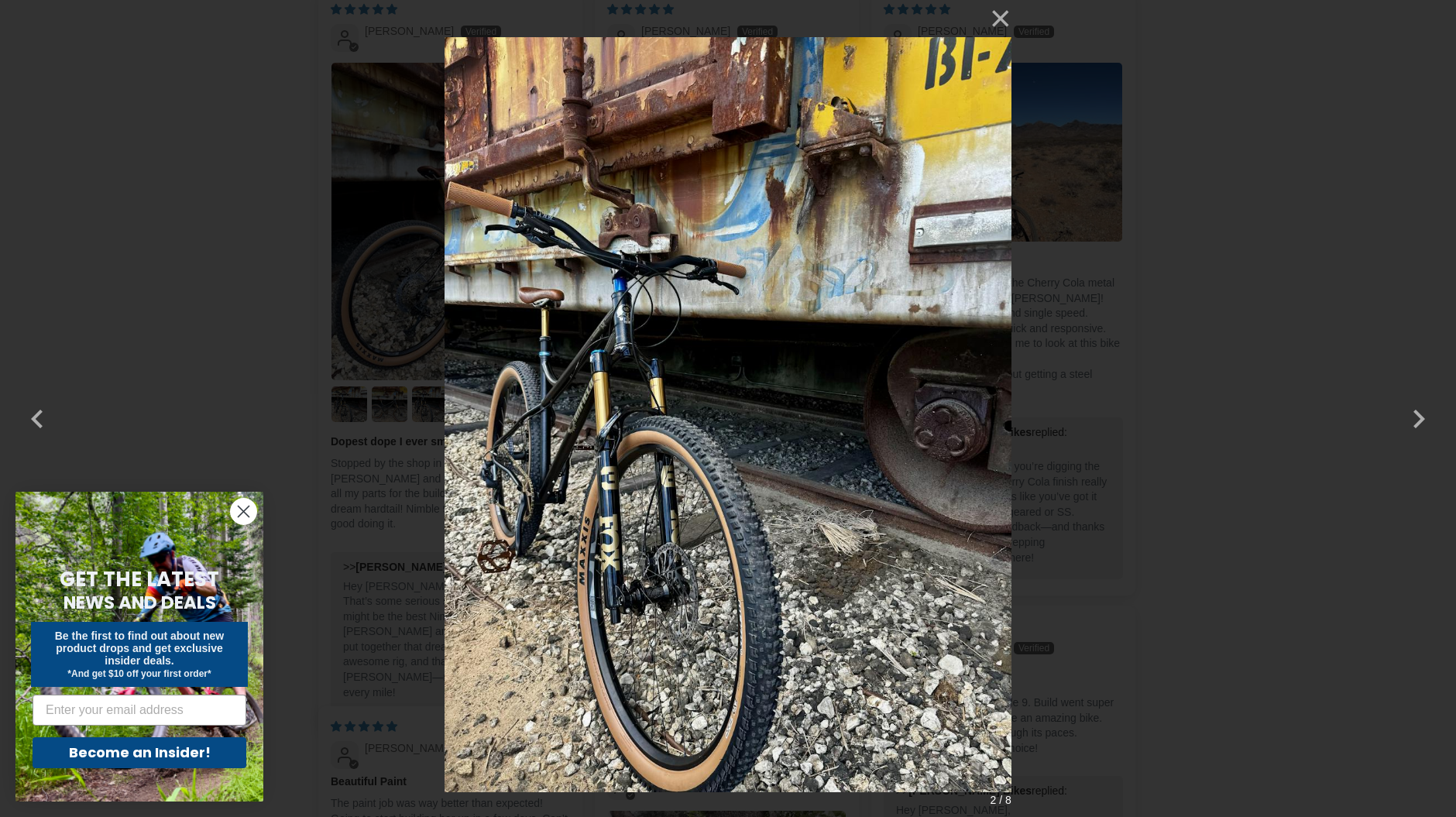
click at [815, 507] on img at bounding box center [728, 408] width 566 height 817
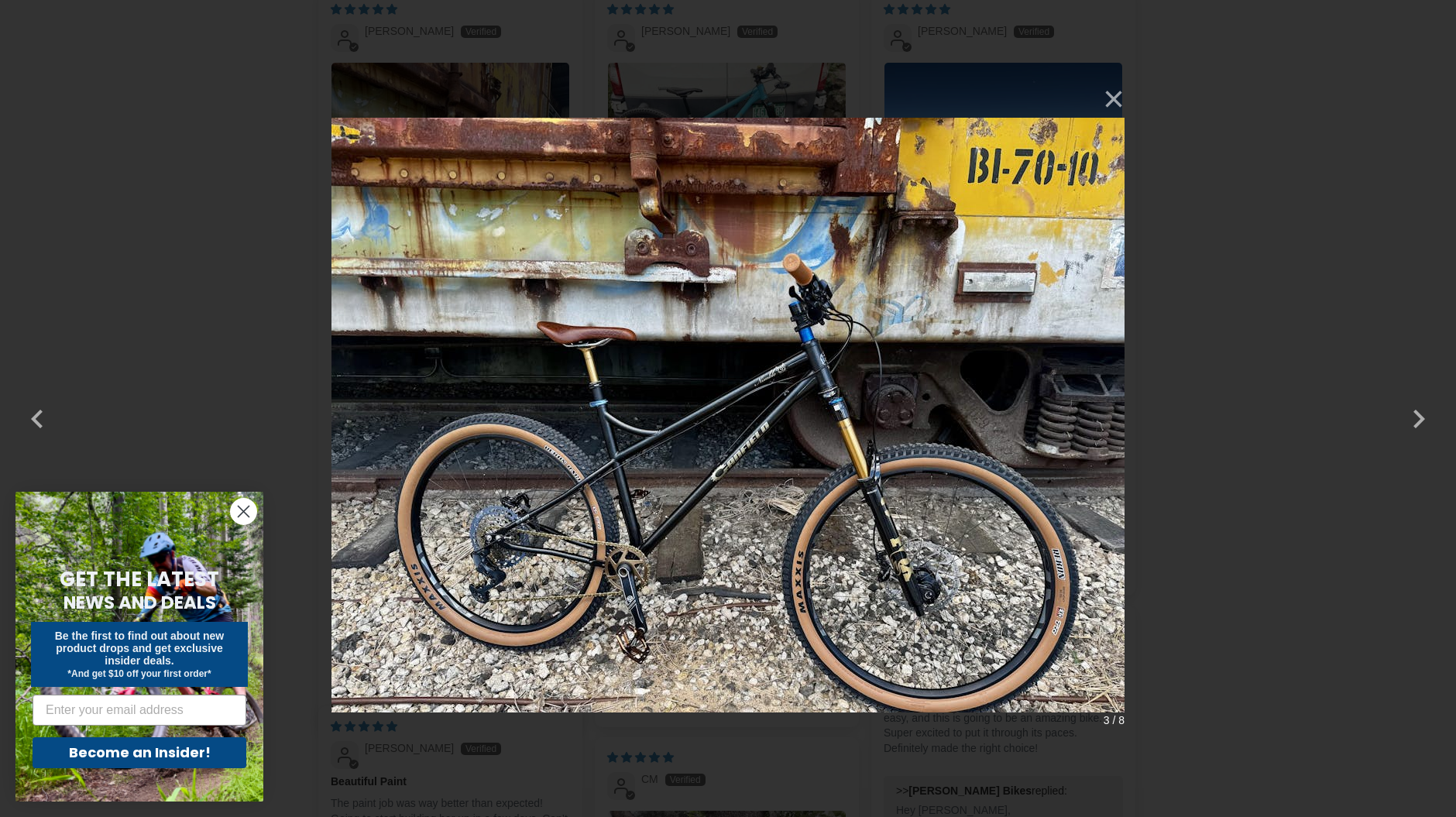
click at [815, 507] on img at bounding box center [728, 409] width 793 height 657
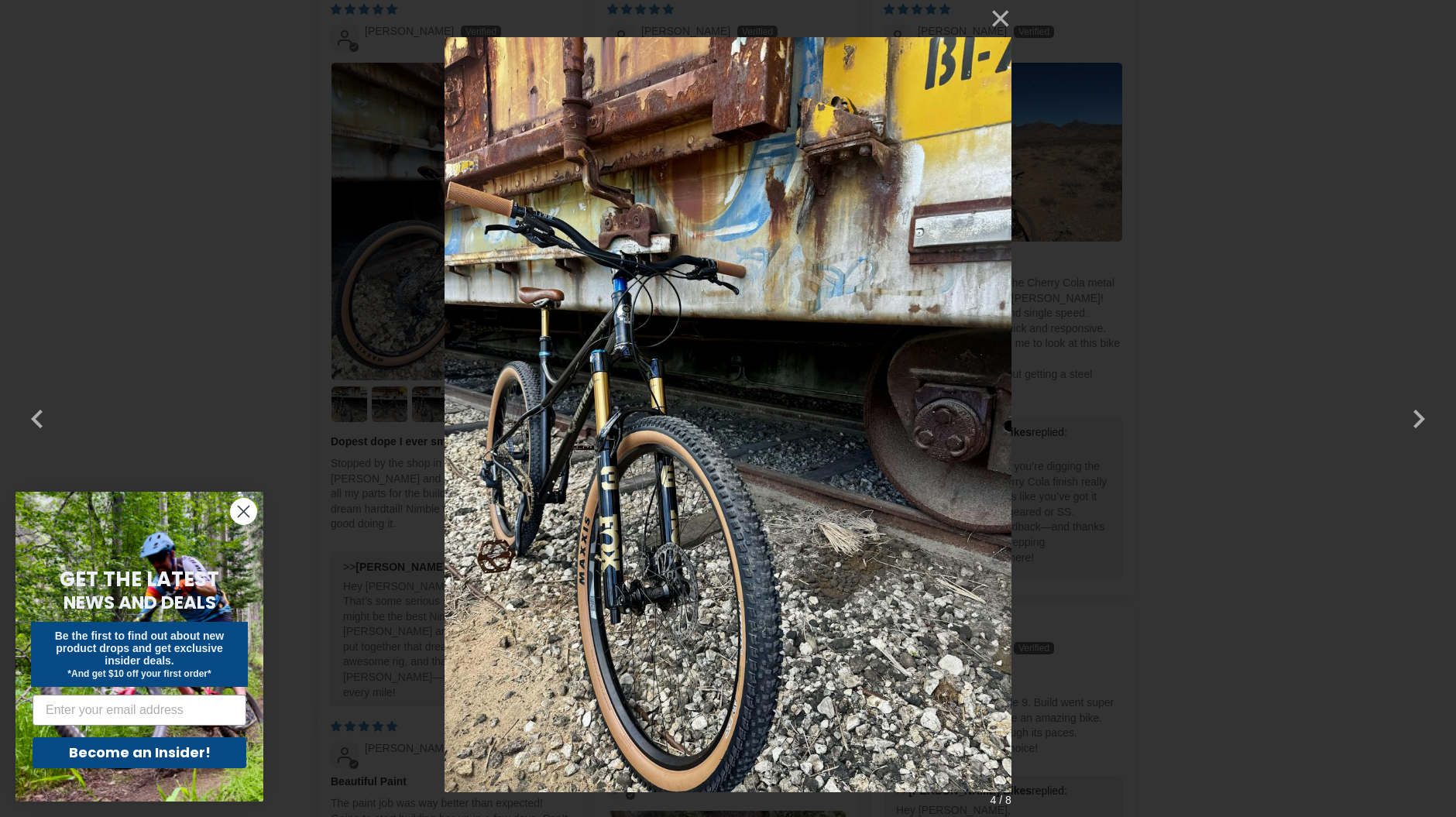
click at [815, 507] on img at bounding box center [728, 408] width 566 height 817
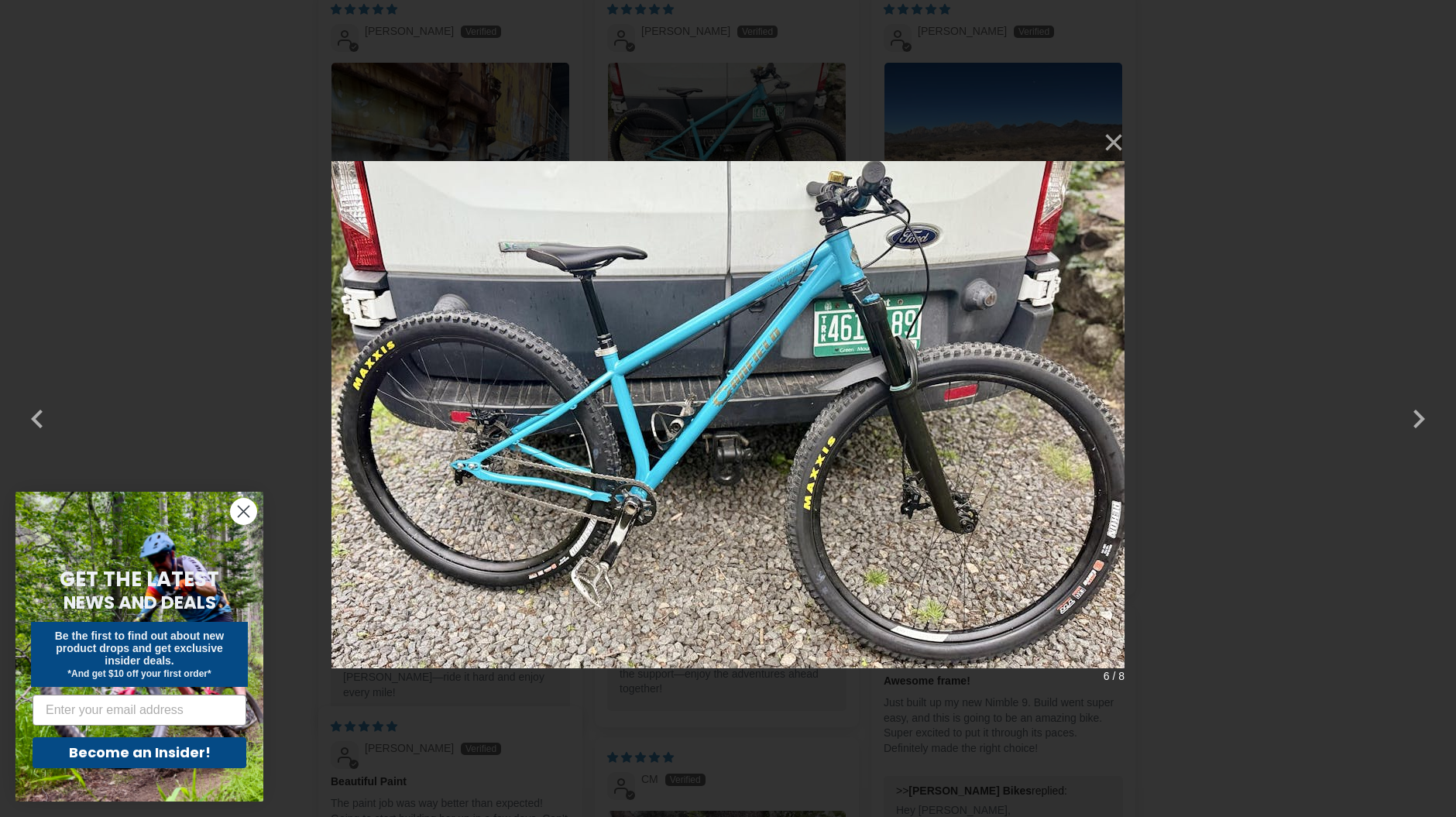
click at [815, 507] on img at bounding box center [728, 409] width 793 height 570
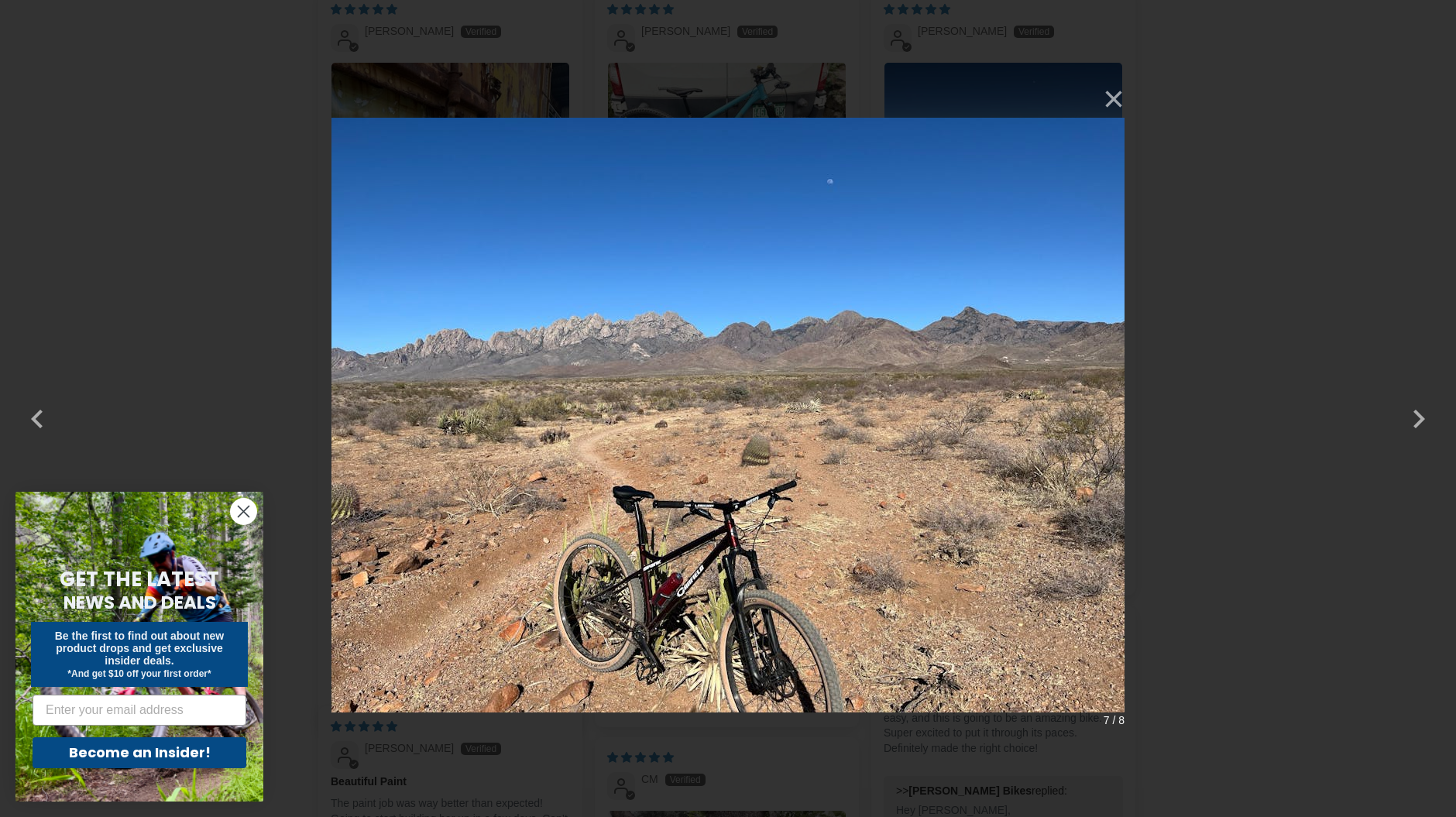
click at [814, 507] on img at bounding box center [728, 409] width 793 height 657
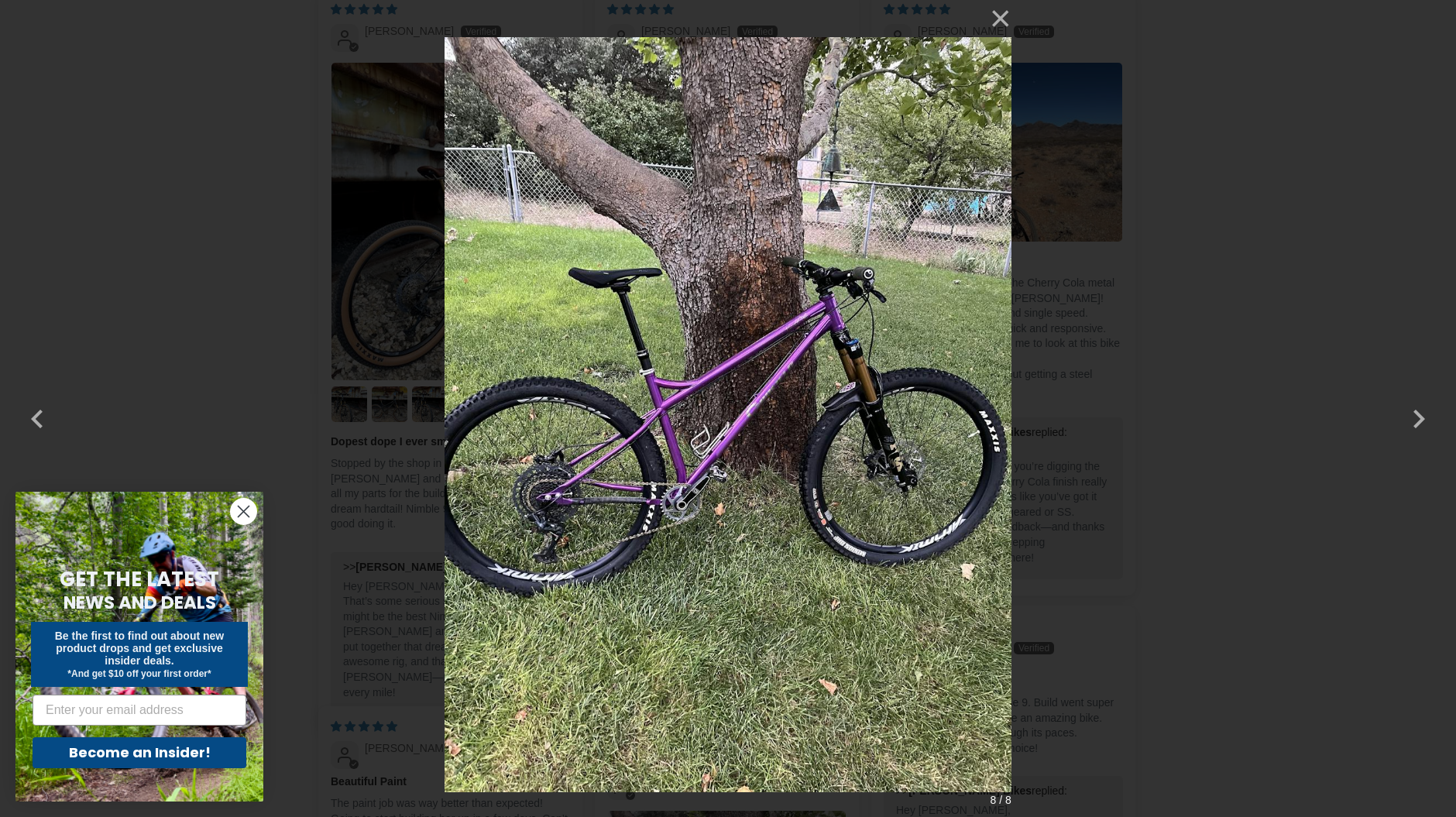
click at [1337, 584] on div "× 8 / 8" at bounding box center [728, 408] width 1456 height 817
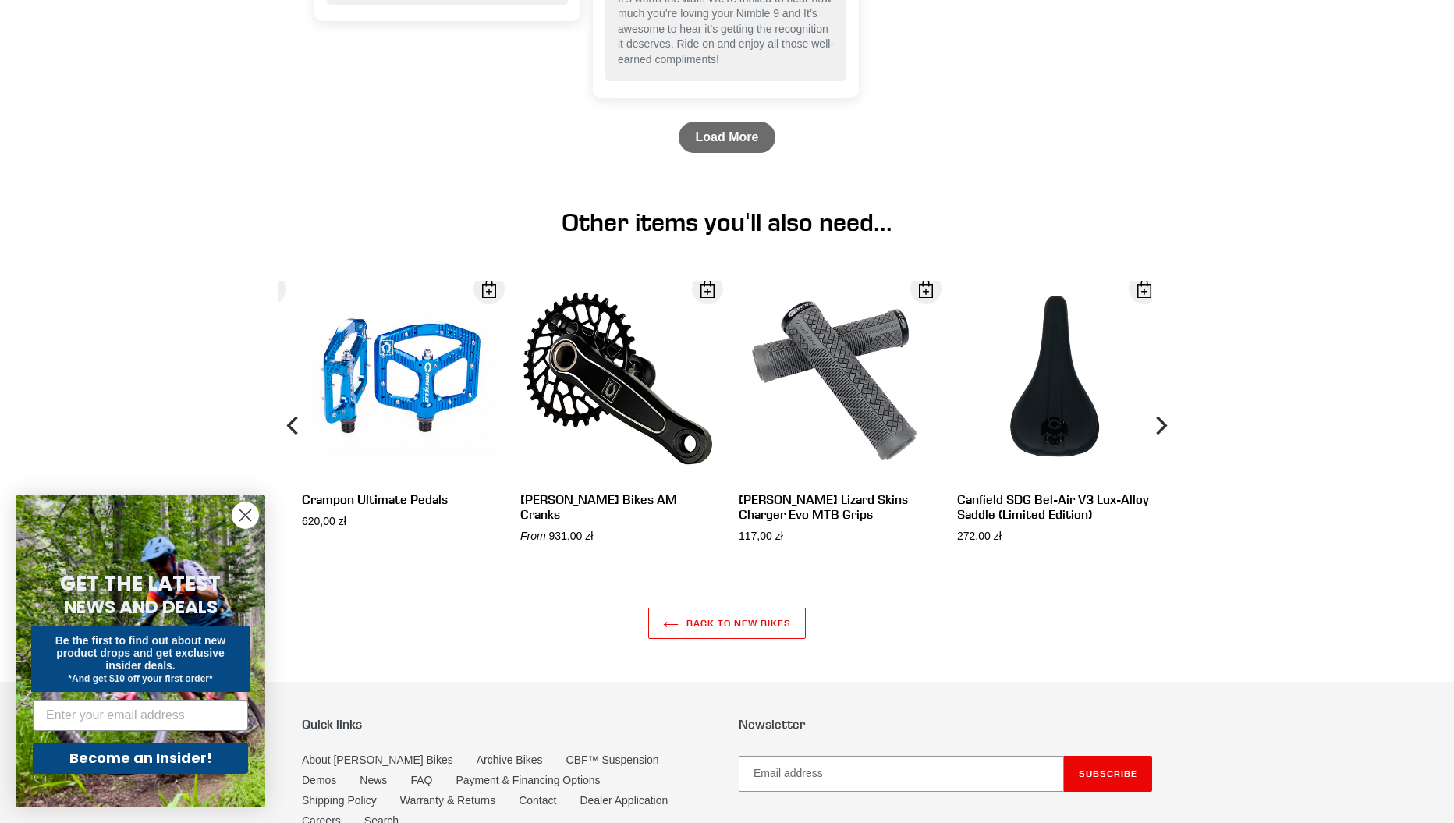
scroll to position [3823, 0]
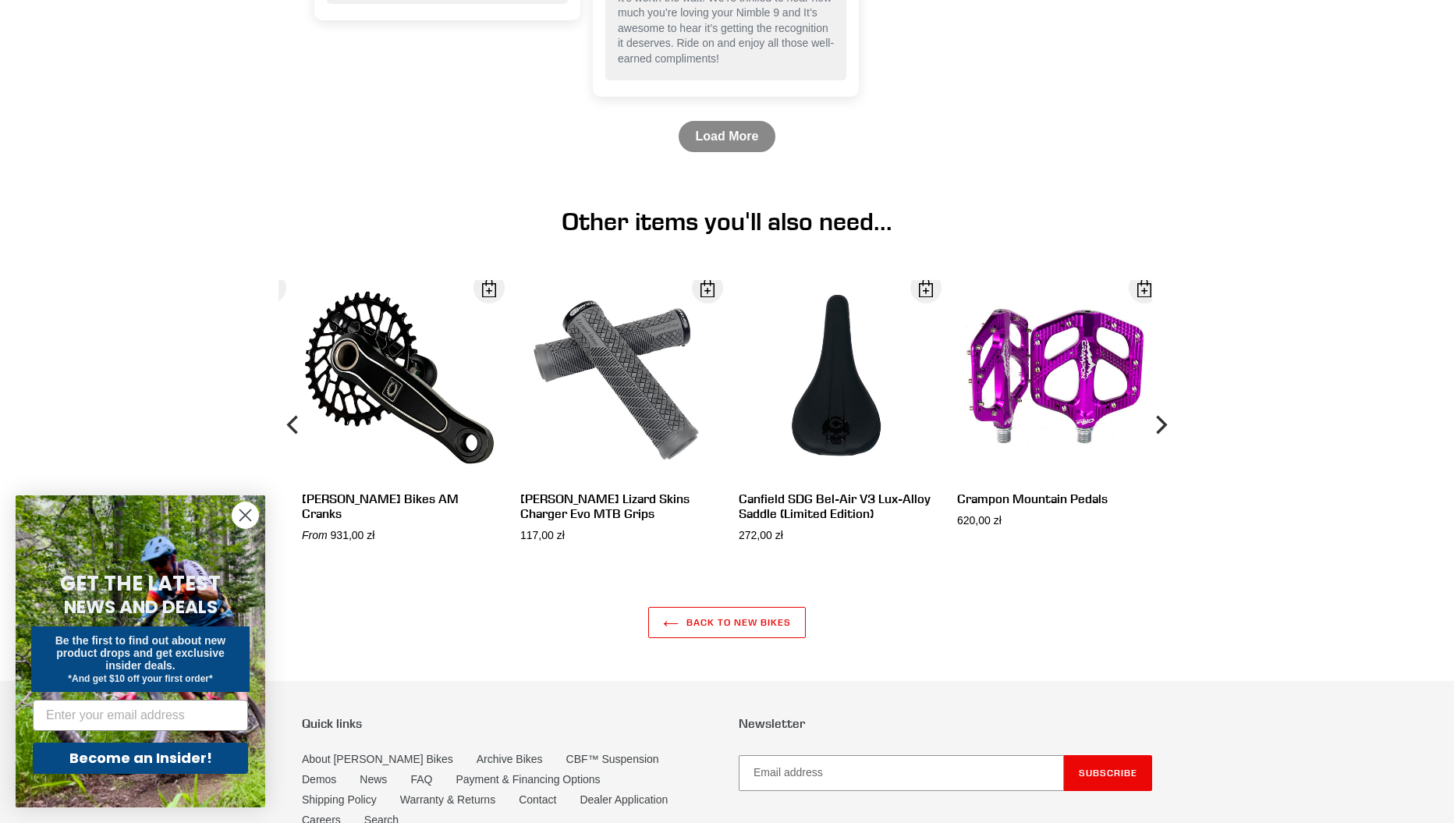
click at [715, 150] on link "Load More" at bounding box center [728, 136] width 98 height 31
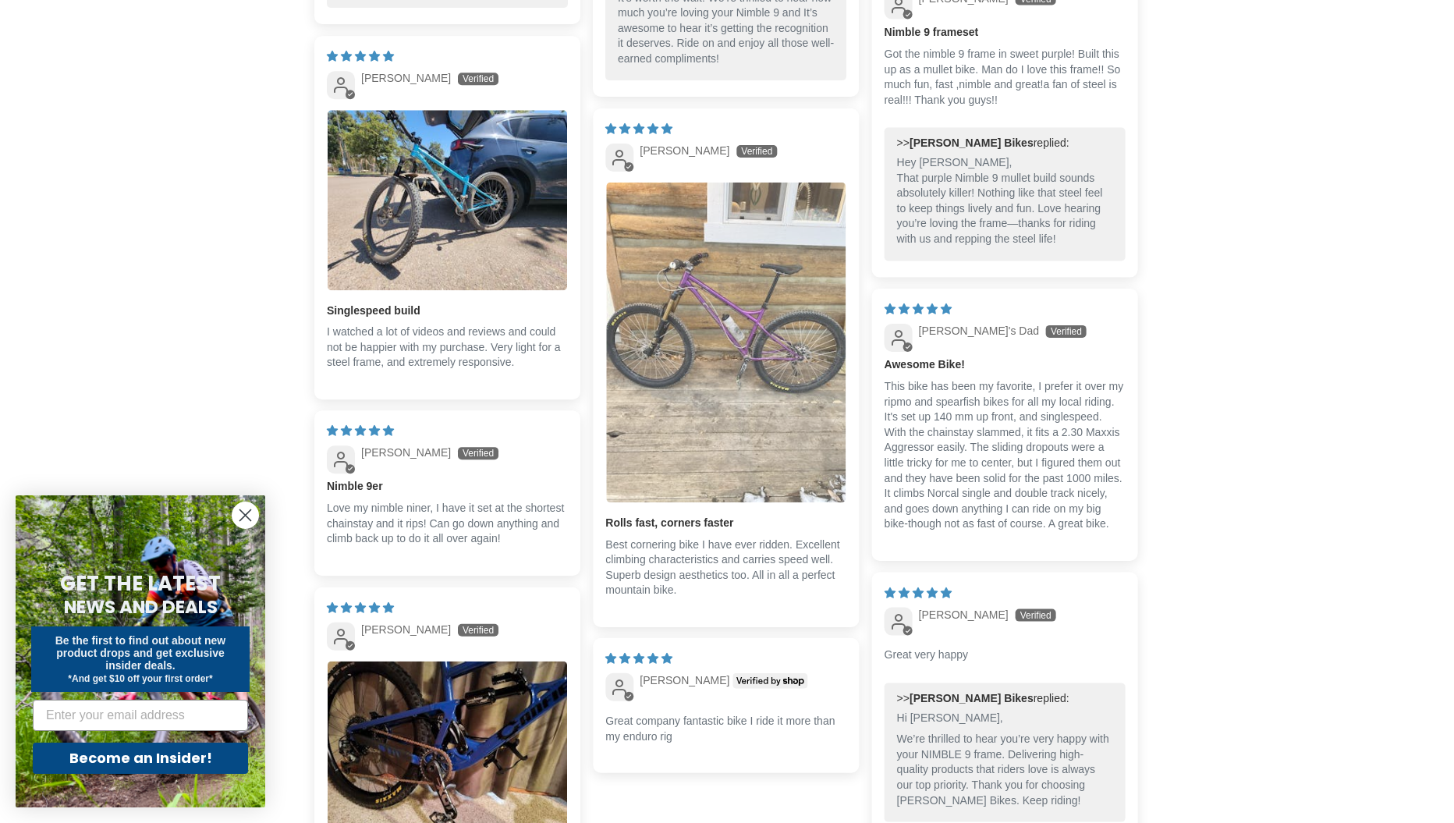
click at [751, 286] on img "Link to user picture 1" at bounding box center [726, 343] width 240 height 320
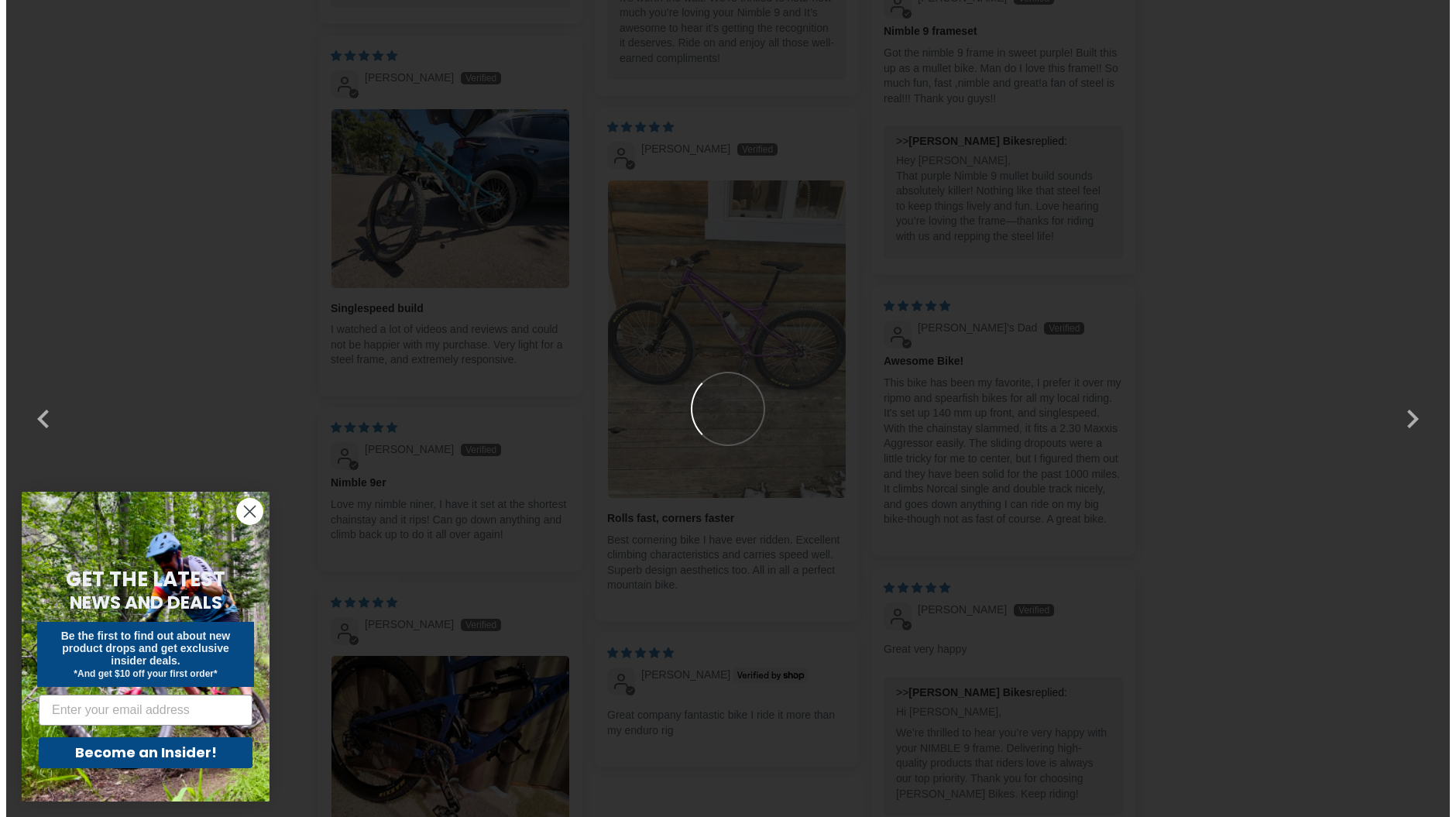
scroll to position [0, 0]
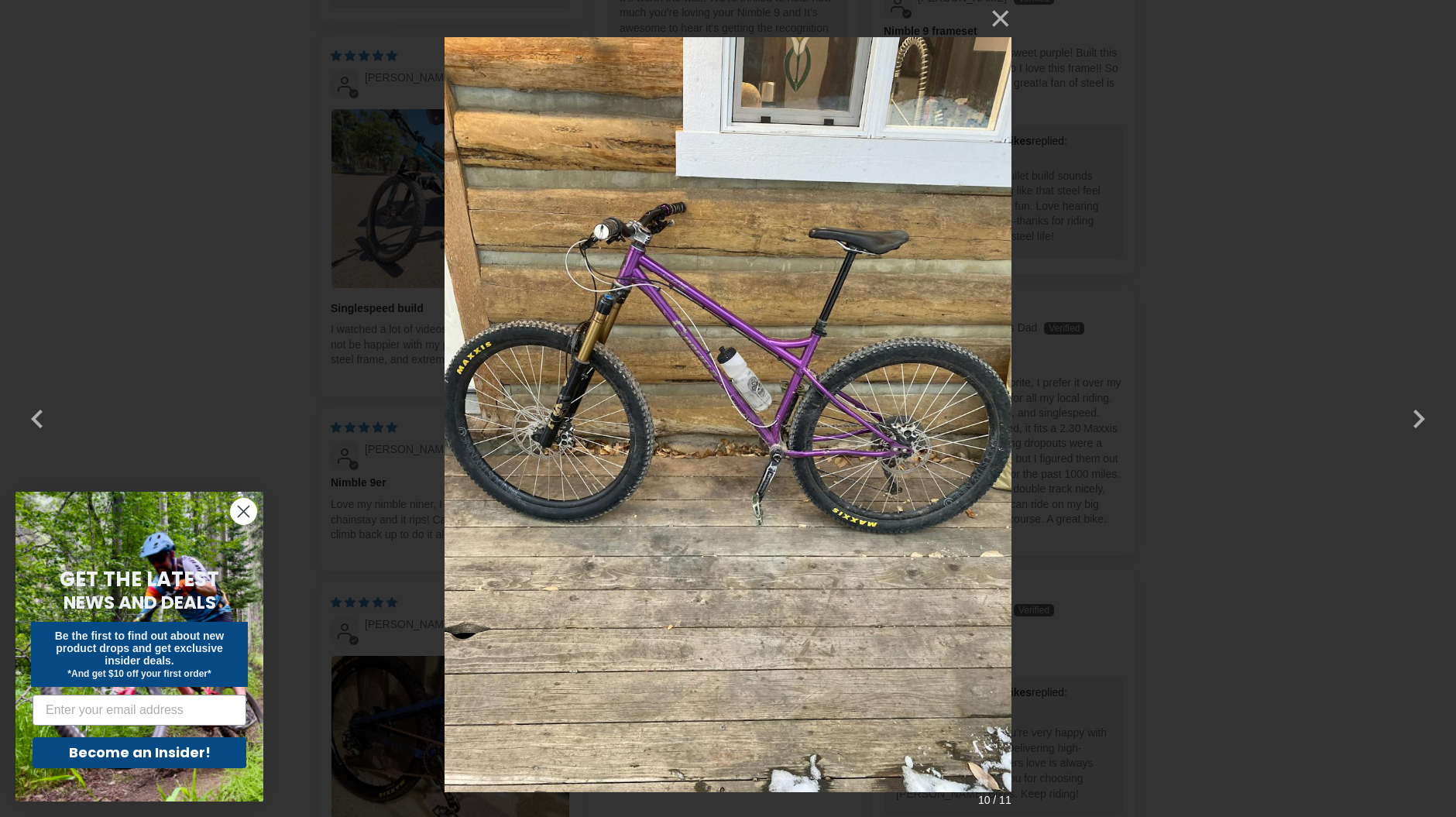
click at [1288, 573] on div "× 10 / 11" at bounding box center [728, 408] width 1456 height 817
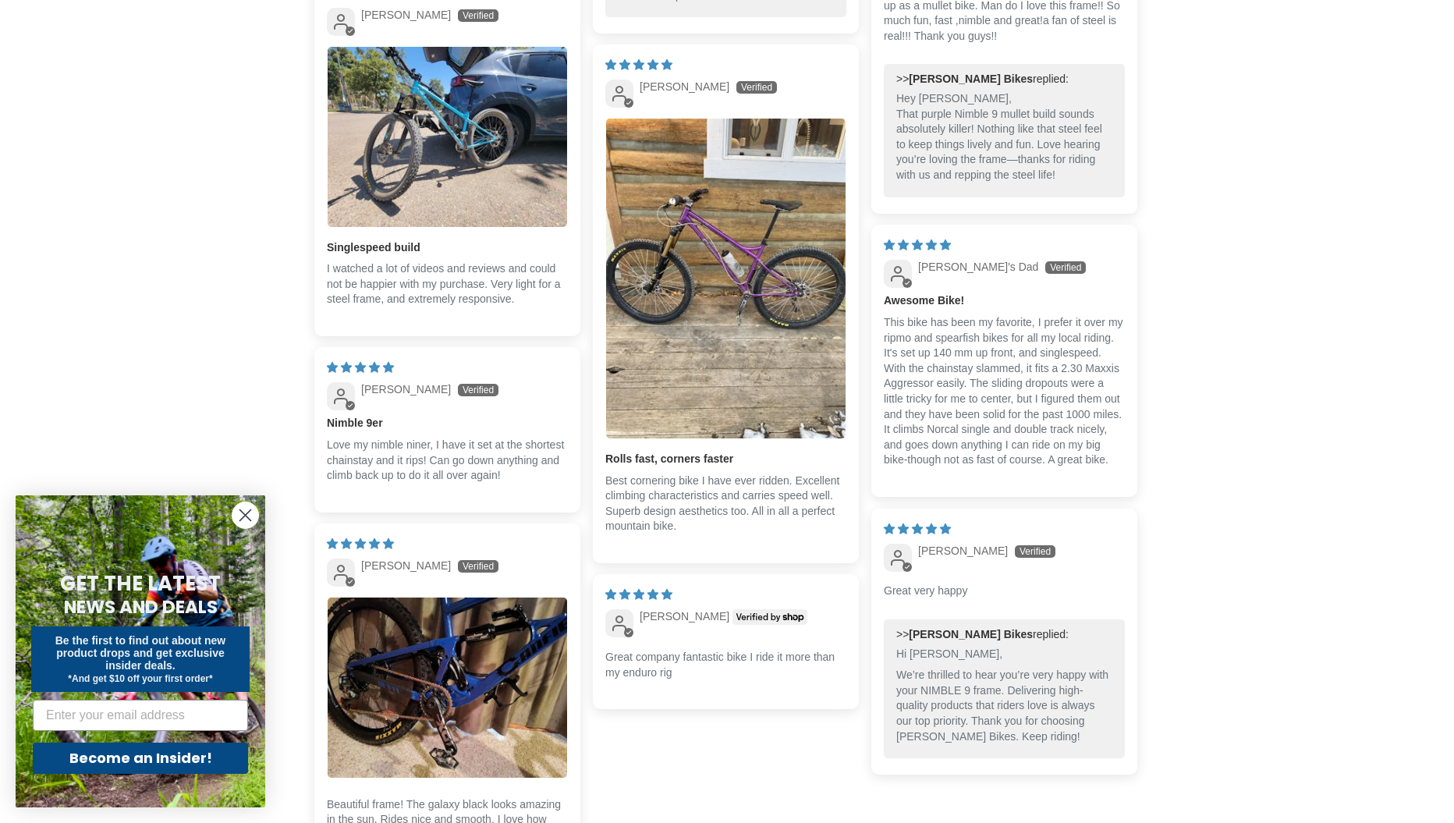
scroll to position [3979, 0]
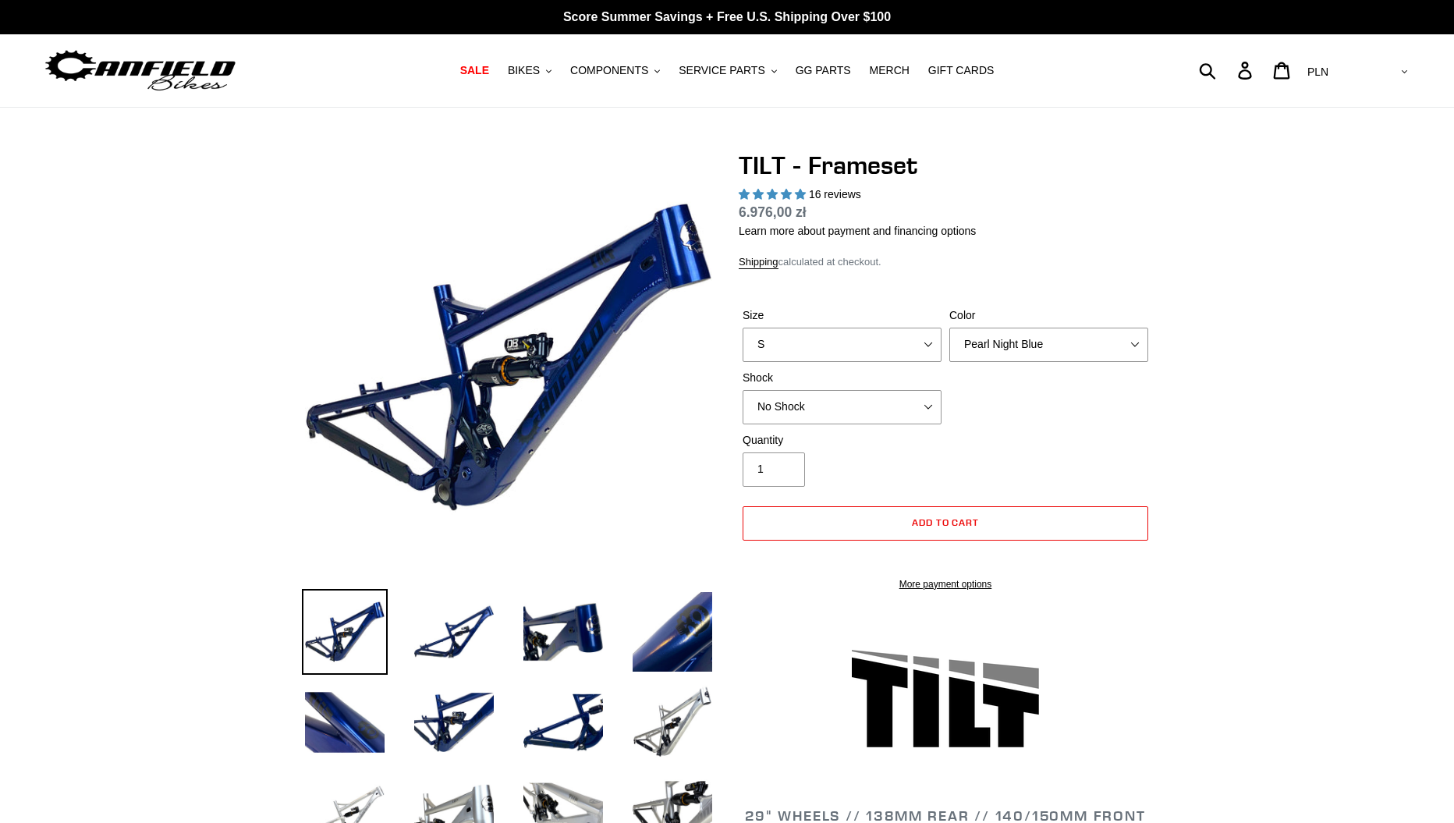
select select "highest-rating"
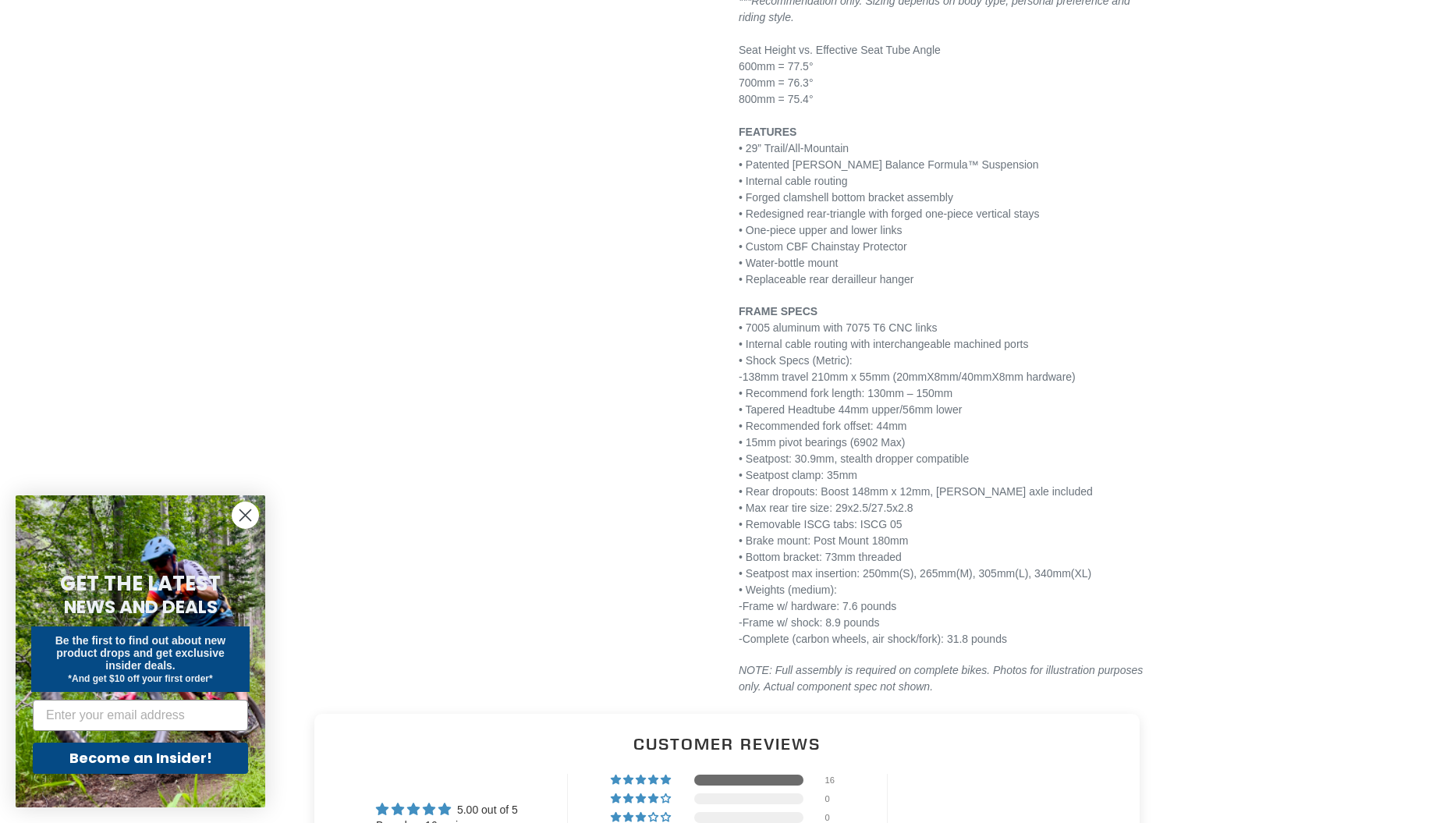
scroll to position [1873, 0]
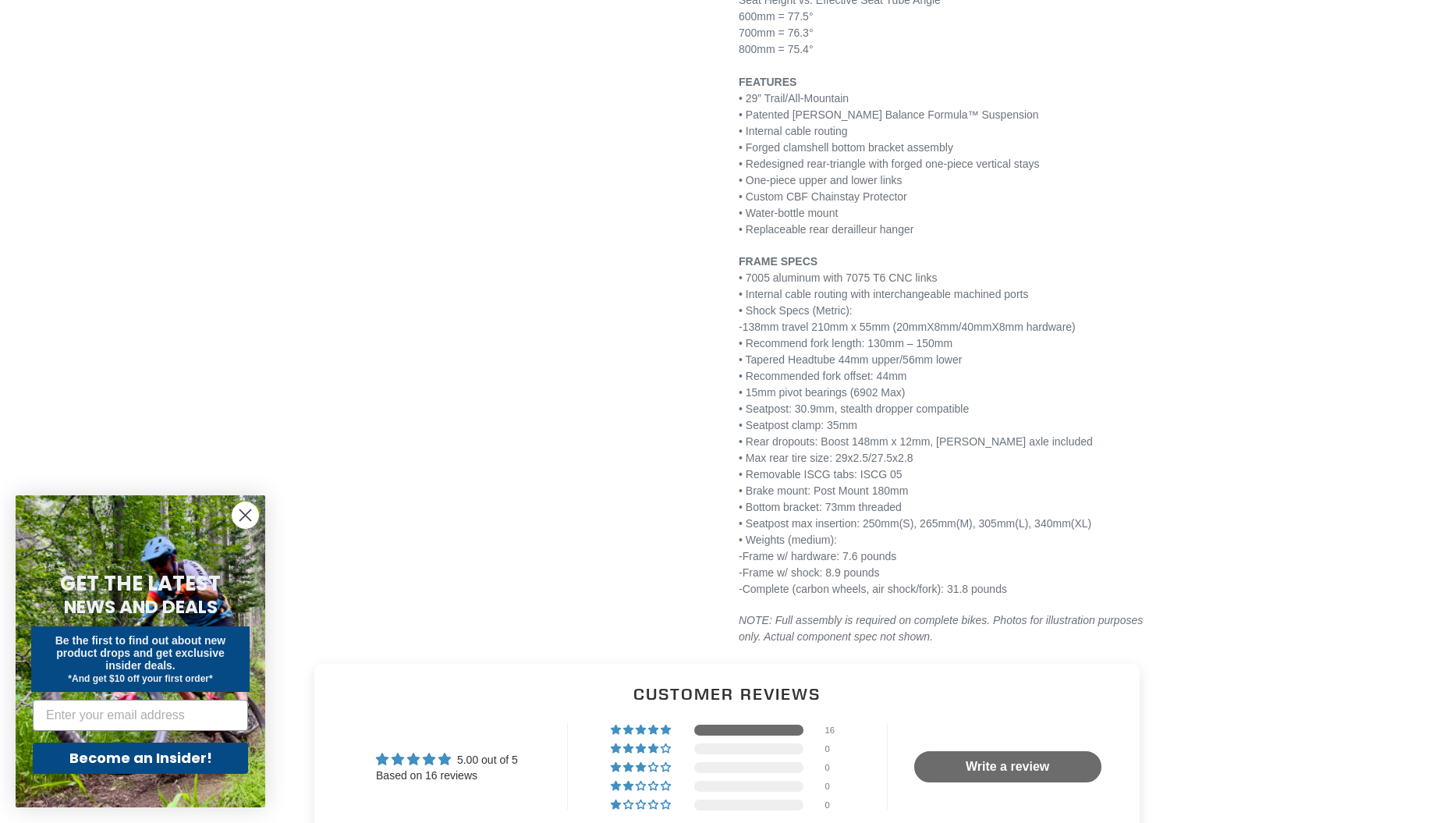
drag, startPoint x: 837, startPoint y: 569, endPoint x: 896, endPoint y: 569, distance: 58.5
click at [896, 569] on p "FRAME SPECS • 7005 aluminum with 7075 T6 CNC links • Internal cable routing wit…" at bounding box center [946, 426] width 414 height 344
drag, startPoint x: 858, startPoint y: 556, endPoint x: 956, endPoint y: 563, distance: 98.6
click at [943, 559] on p "FRAME SPECS • 7005 aluminum with 7075 T6 CNC links • Internal cable routing wit…" at bounding box center [946, 426] width 414 height 344
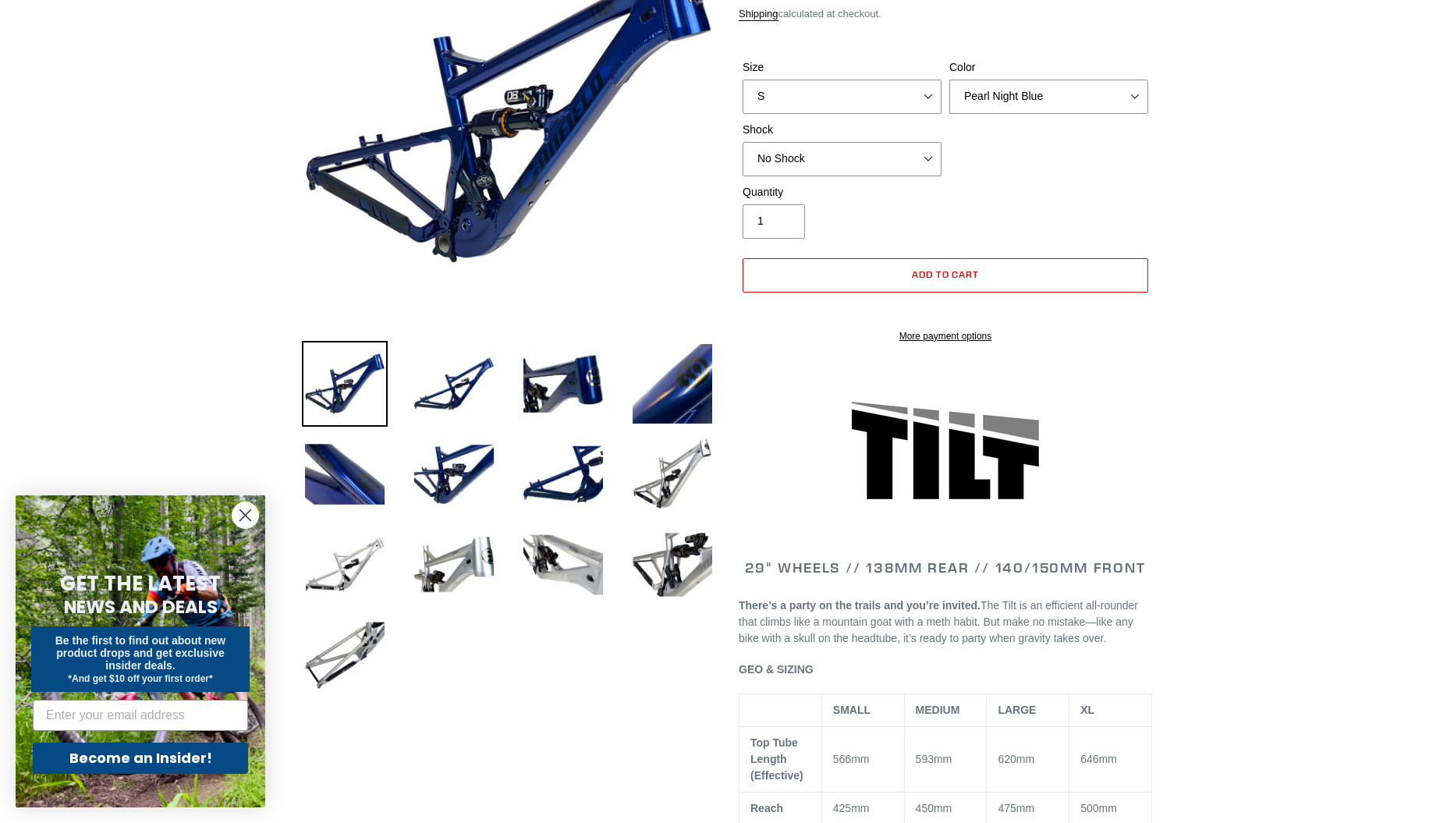
scroll to position [78, 0]
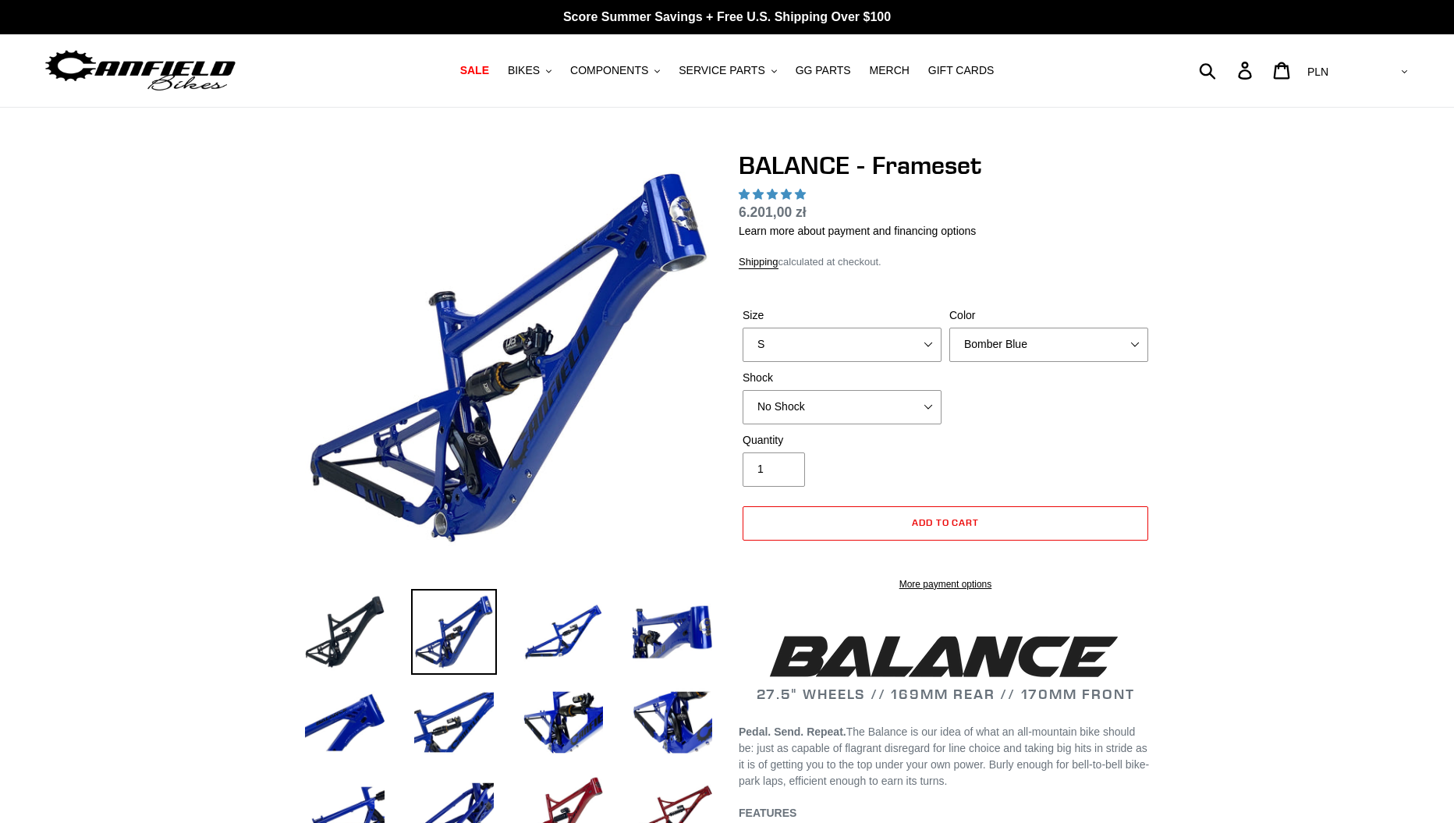
click at [584, 641] on img at bounding box center [563, 632] width 86 height 86
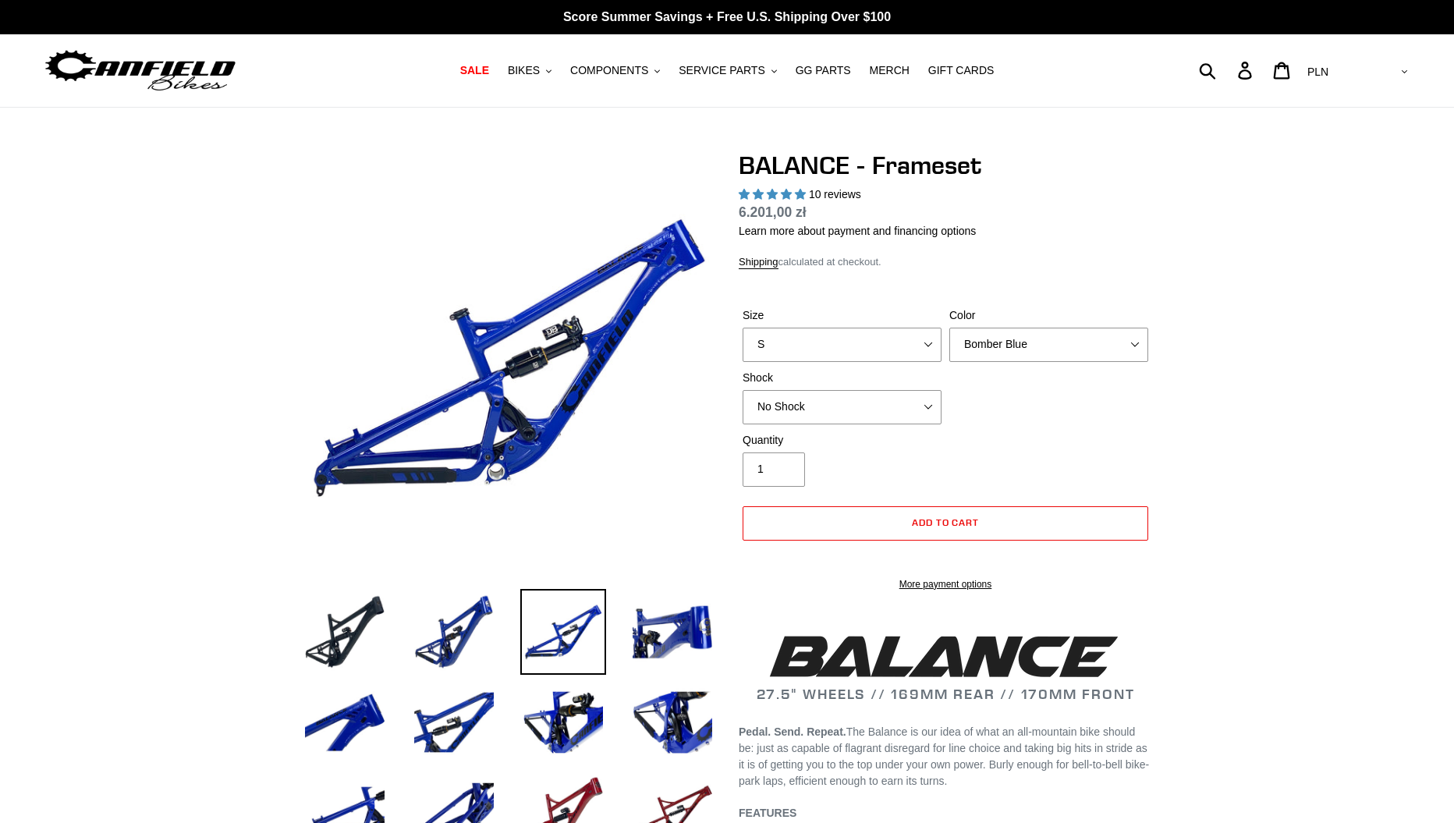
select select "highest-rating"
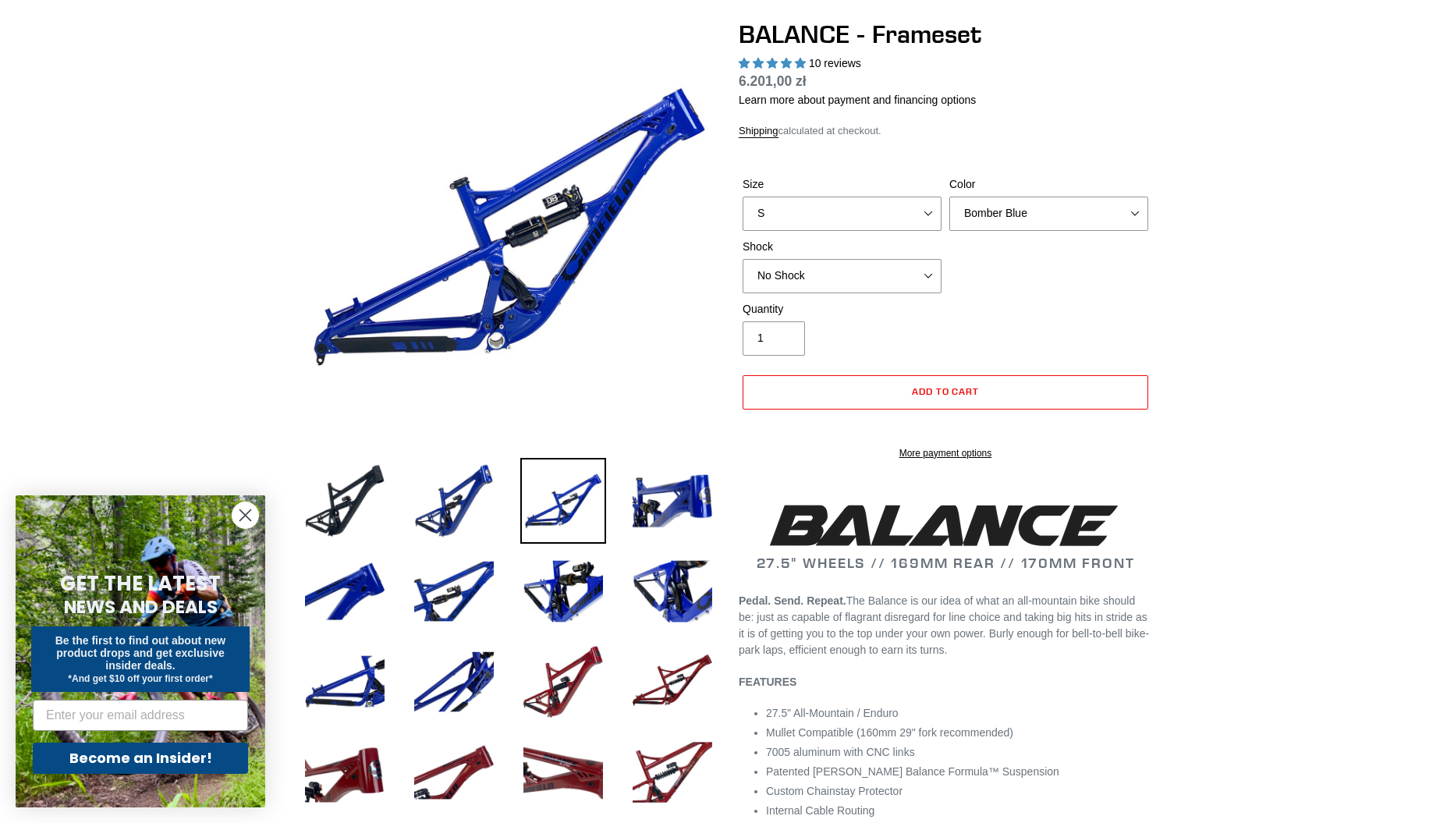
scroll to position [234, 0]
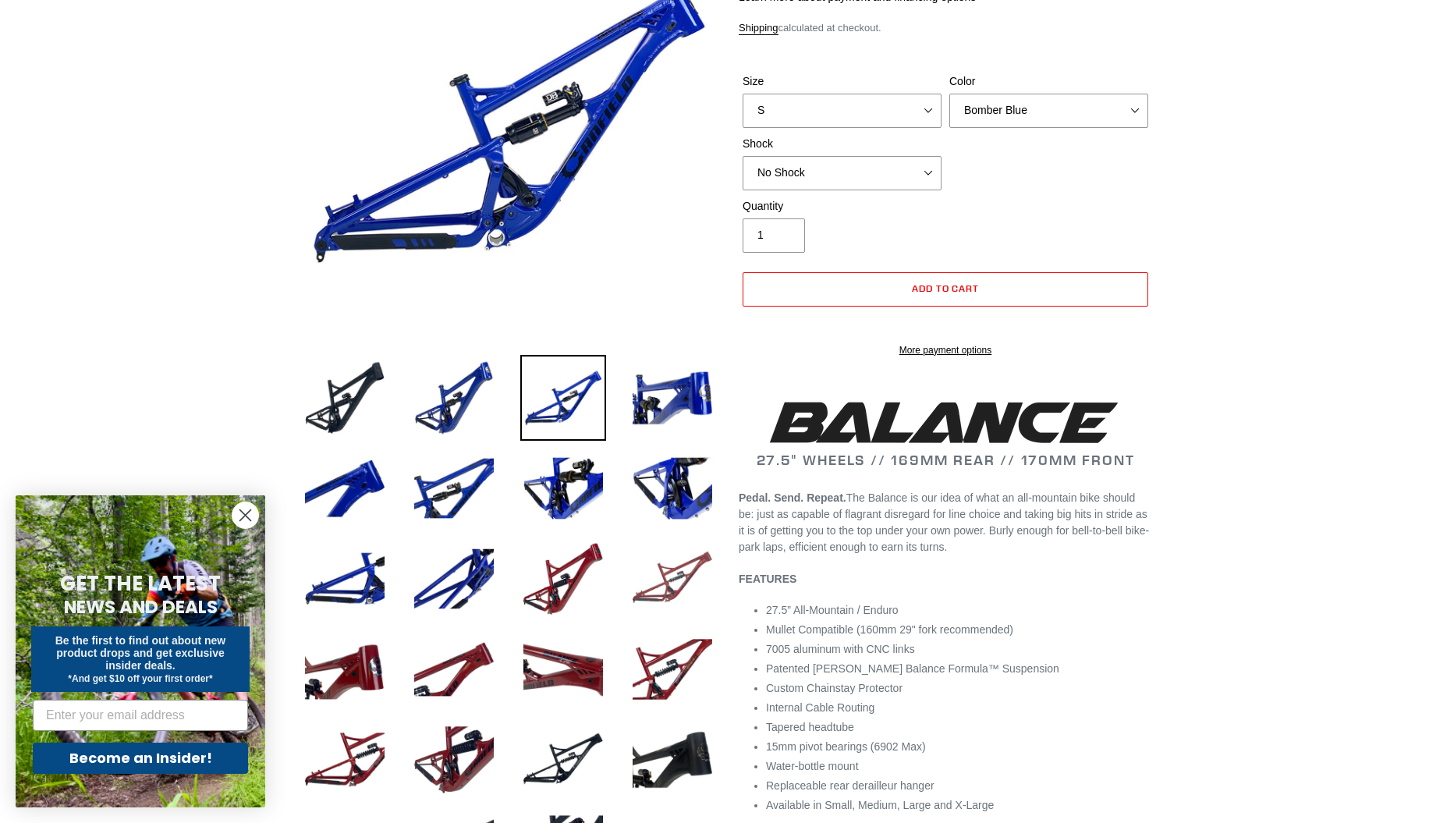
click at [666, 602] on img at bounding box center [673, 579] width 86 height 86
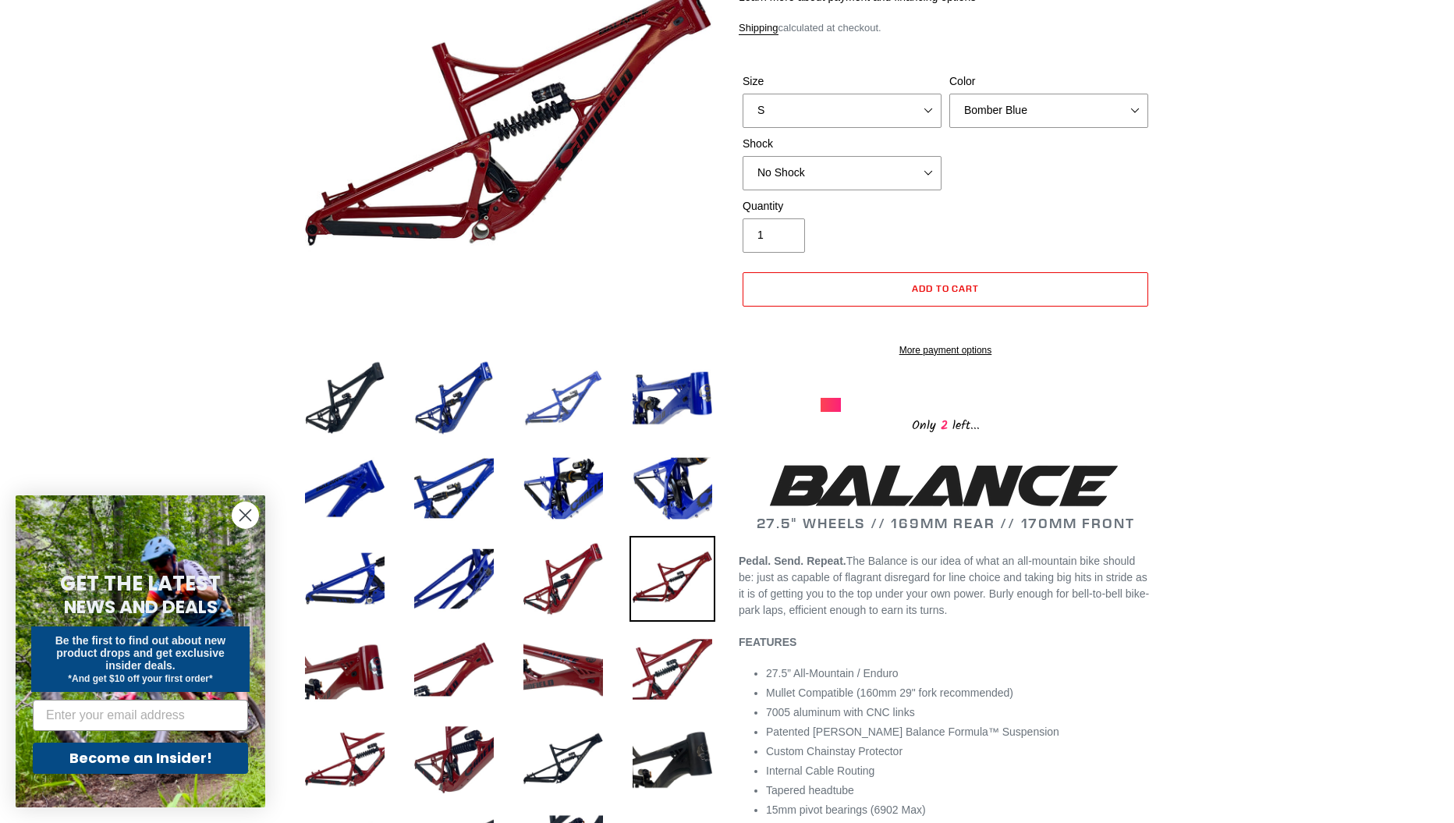
click at [581, 414] on img at bounding box center [563, 398] width 86 height 86
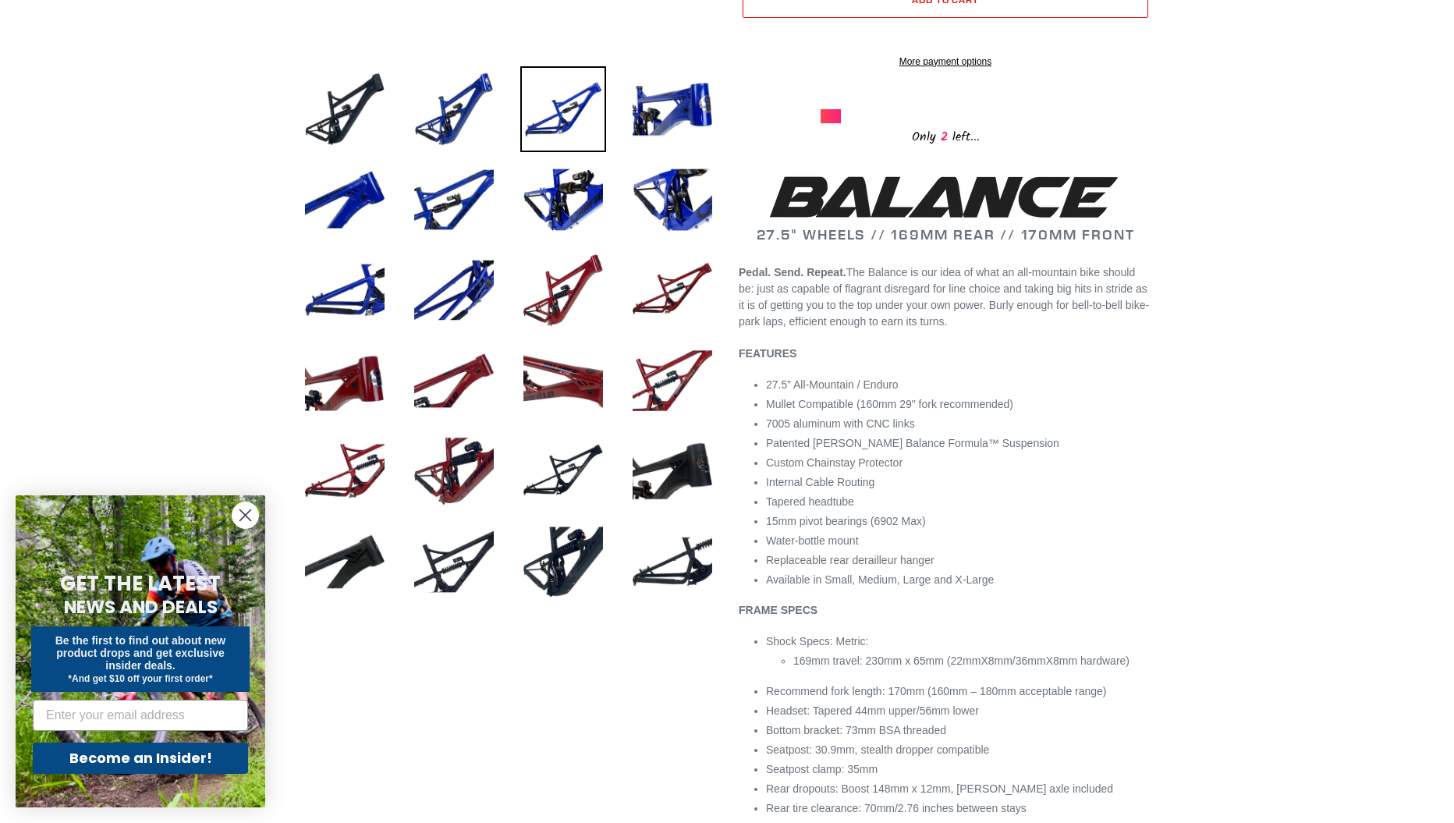
scroll to position [546, 0]
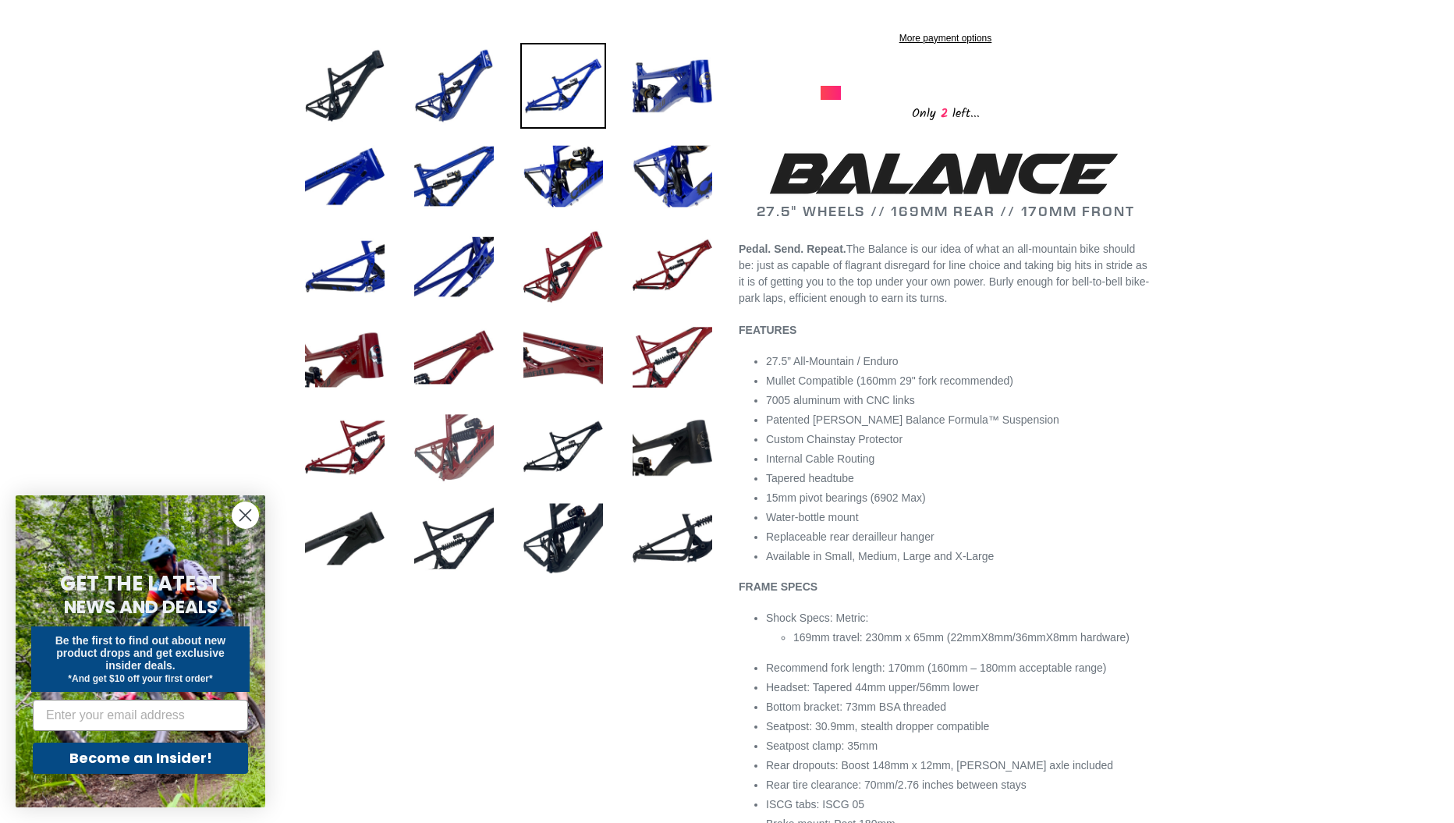
click at [448, 446] on img at bounding box center [454, 448] width 86 height 86
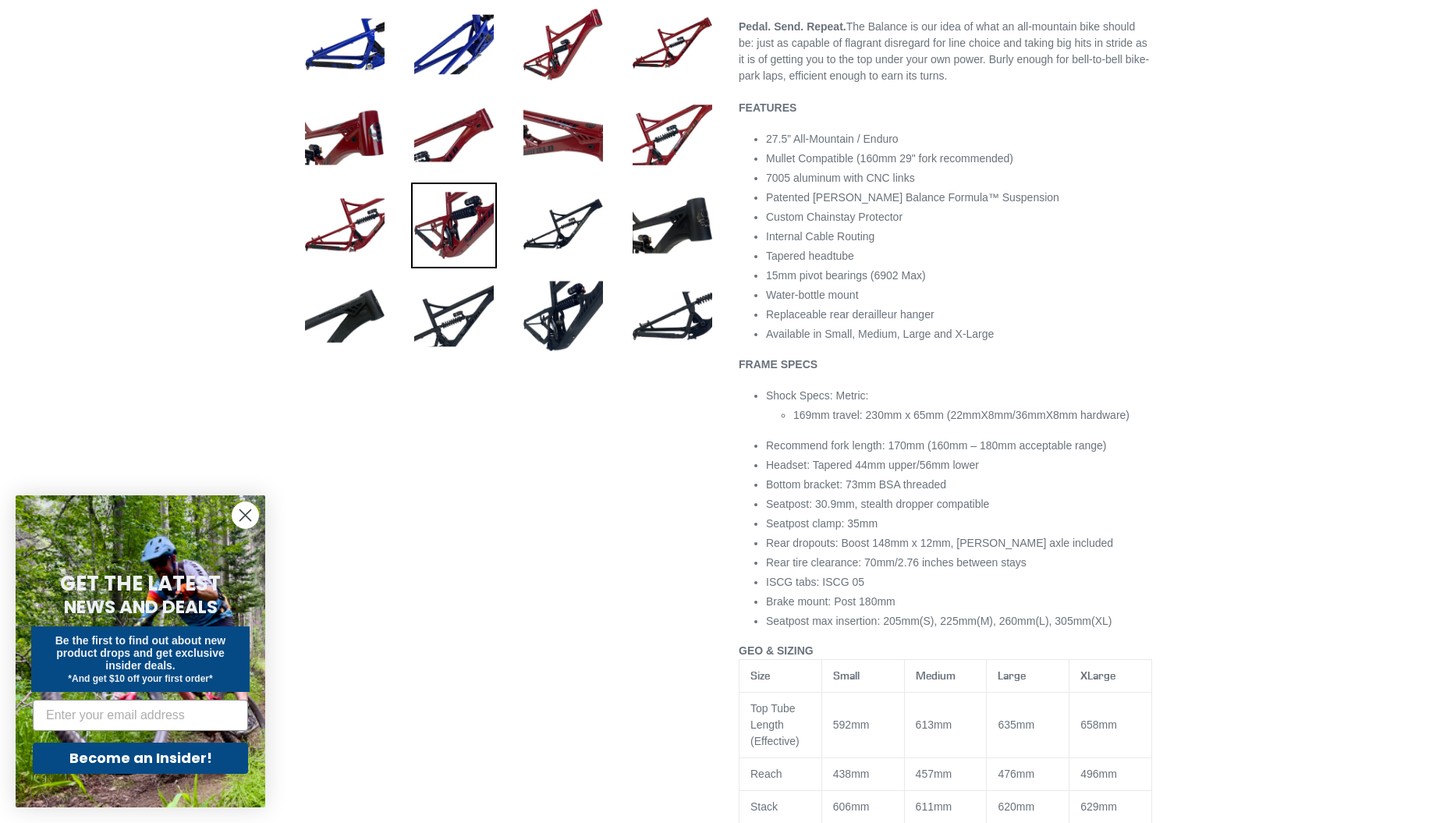
scroll to position [780, 0]
